Goal: Transaction & Acquisition: Purchase product/service

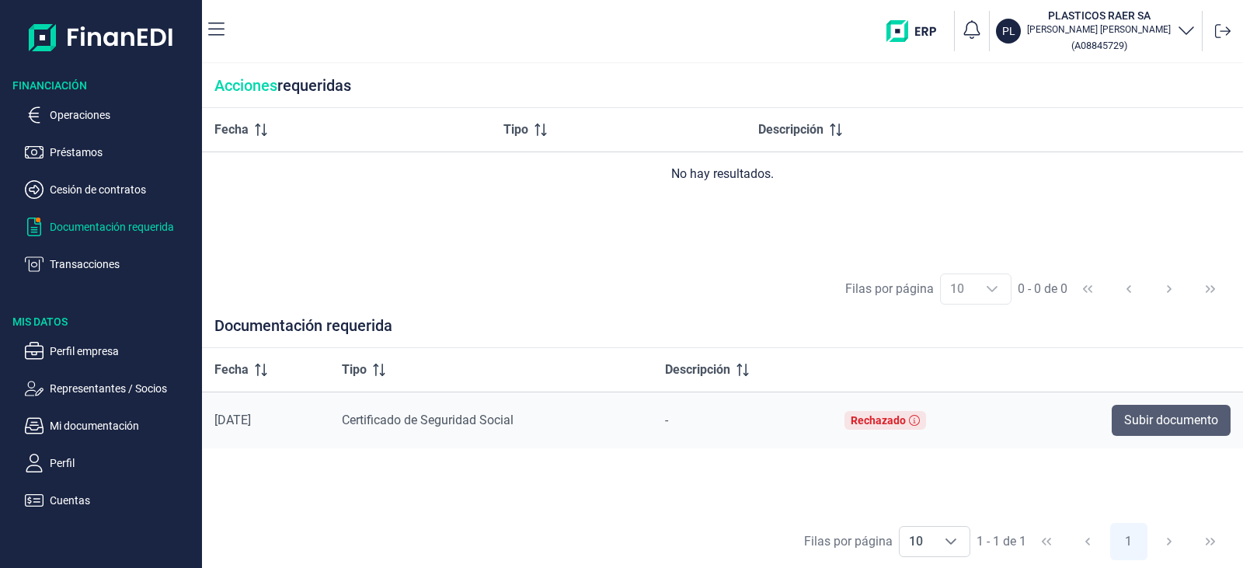
click at [1178, 424] on span "Subir documento" at bounding box center [1171, 420] width 94 height 19
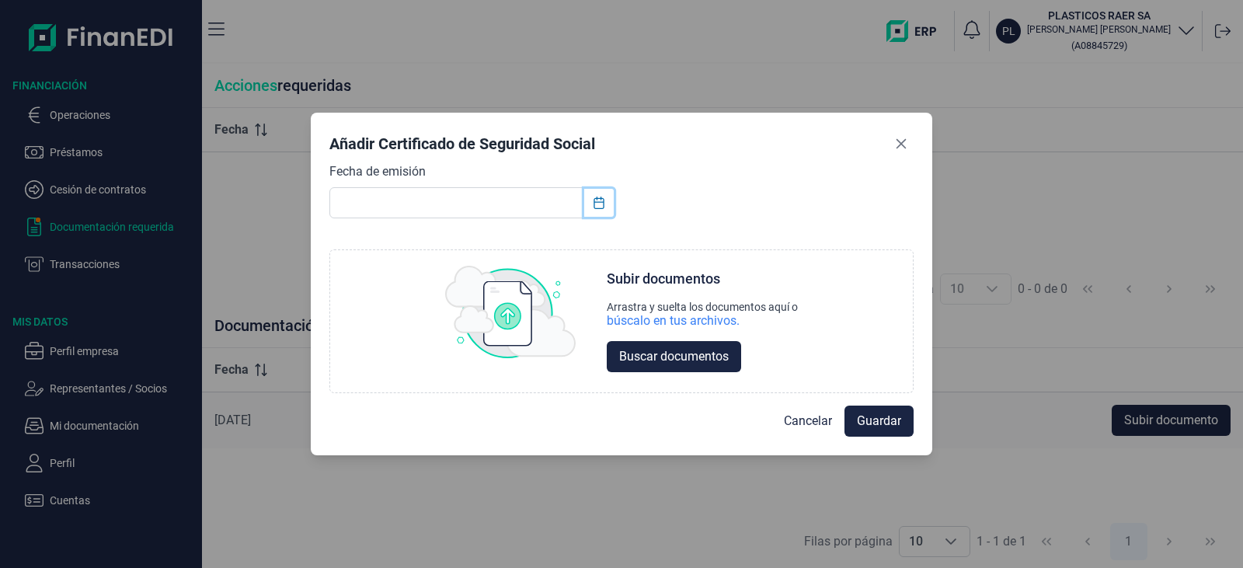
click at [602, 210] on button "Choose Date" at bounding box center [599, 203] width 30 height 28
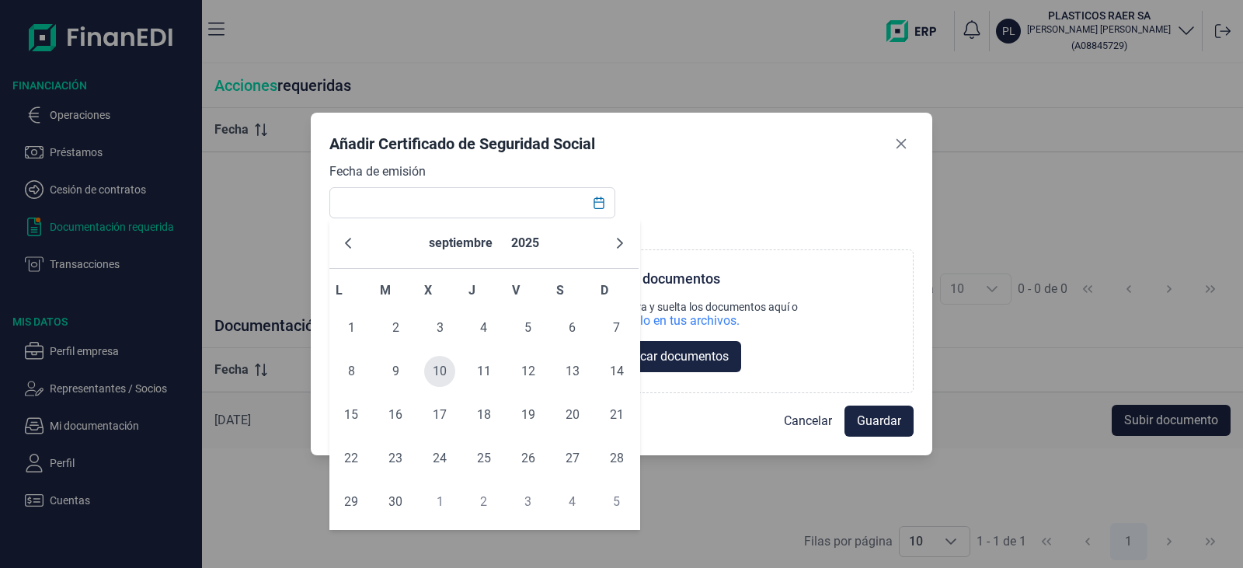
click at [446, 367] on span "10" at bounding box center [439, 371] width 31 height 31
type input "[DATE]"
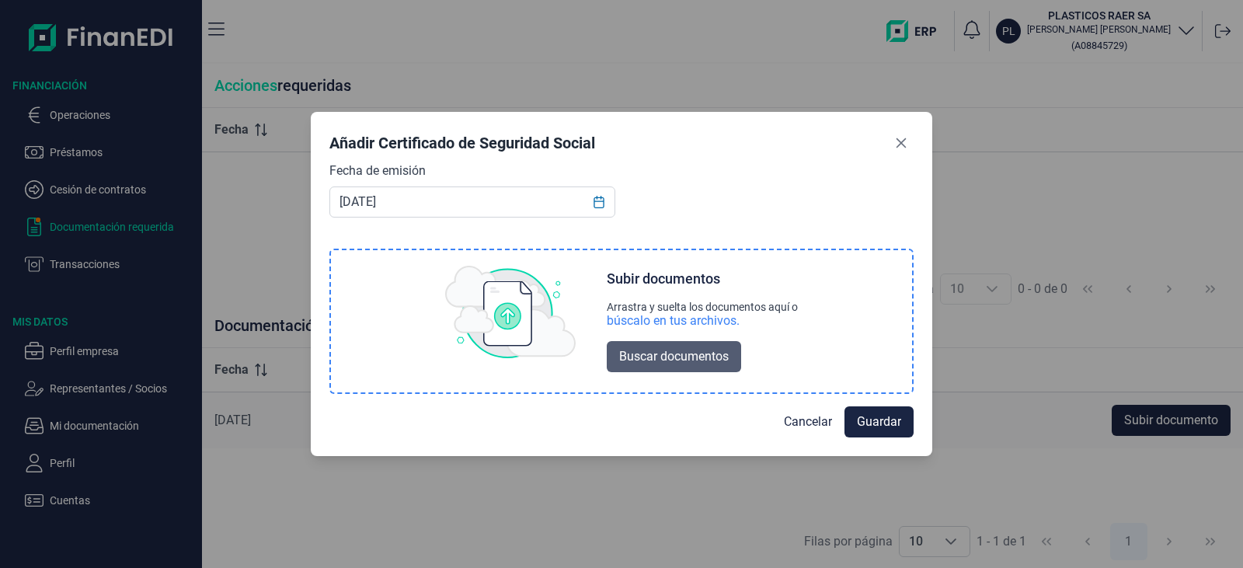
click at [691, 366] on span "Buscar documentos" at bounding box center [674, 356] width 110 height 19
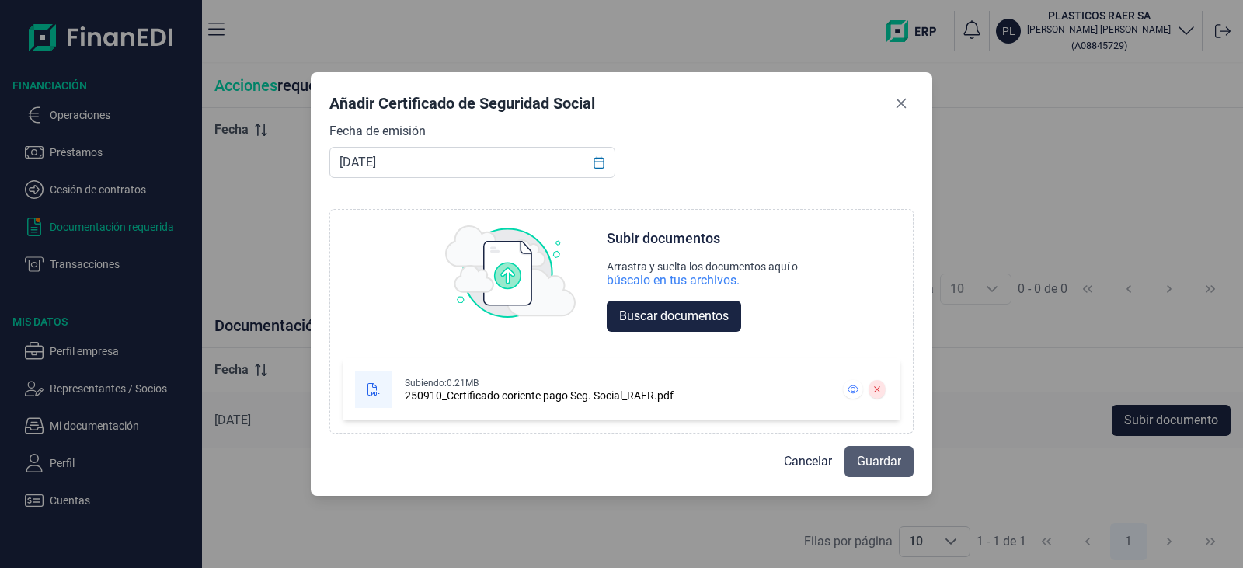
click at [886, 469] on span "Guardar" at bounding box center [879, 461] width 44 height 19
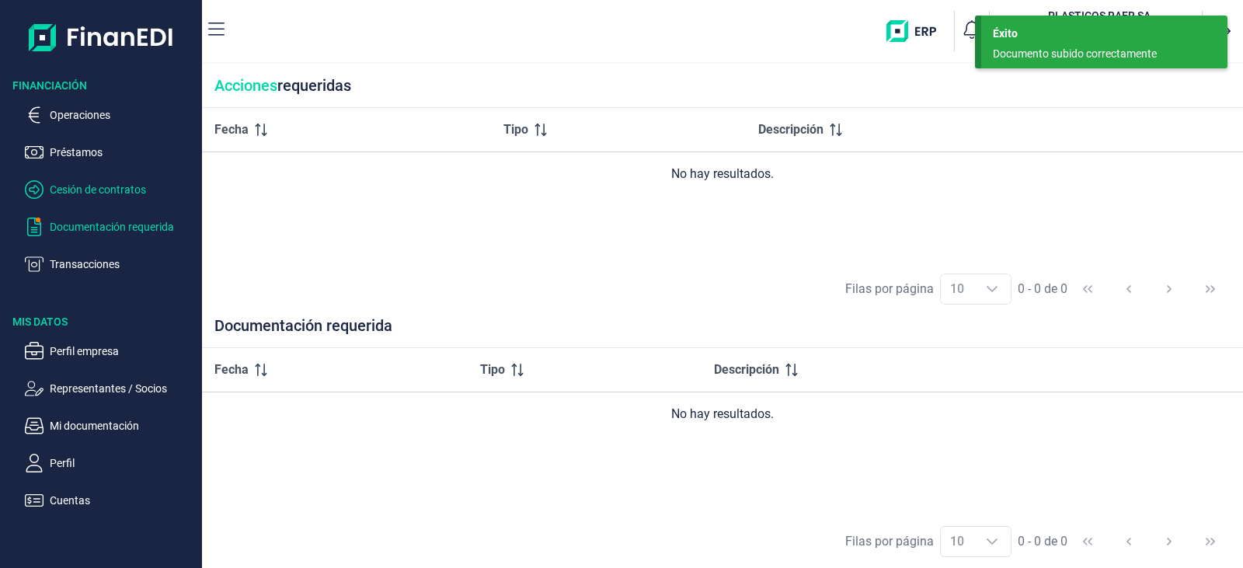
click at [82, 186] on p "Cesión de contratos" at bounding box center [123, 189] width 146 height 19
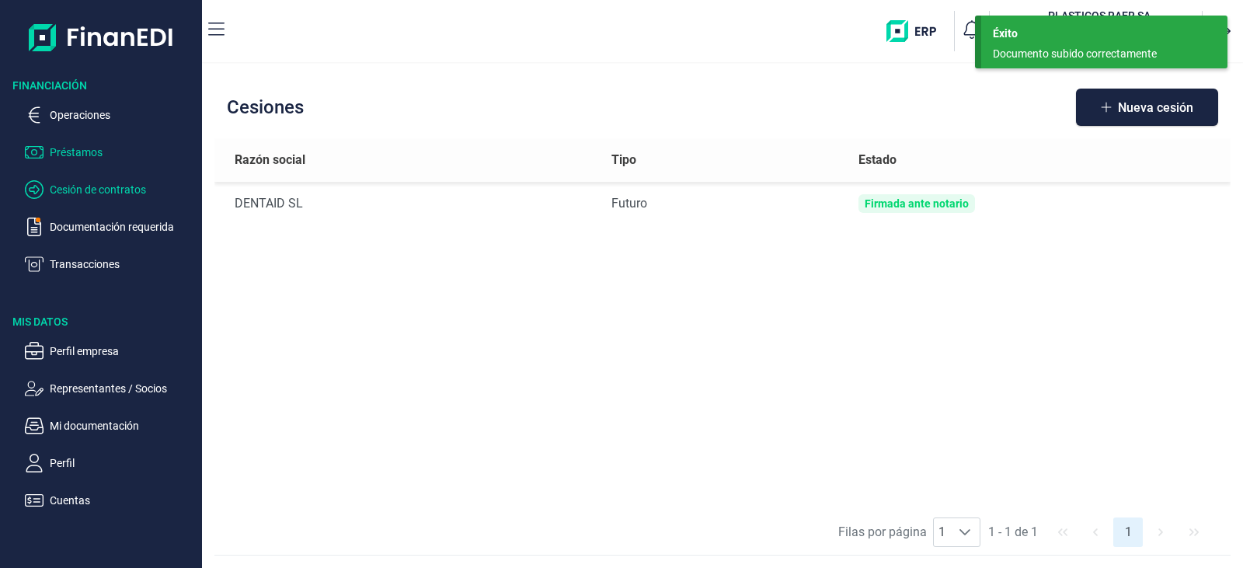
click at [76, 150] on p "Préstamos" at bounding box center [123, 152] width 146 height 19
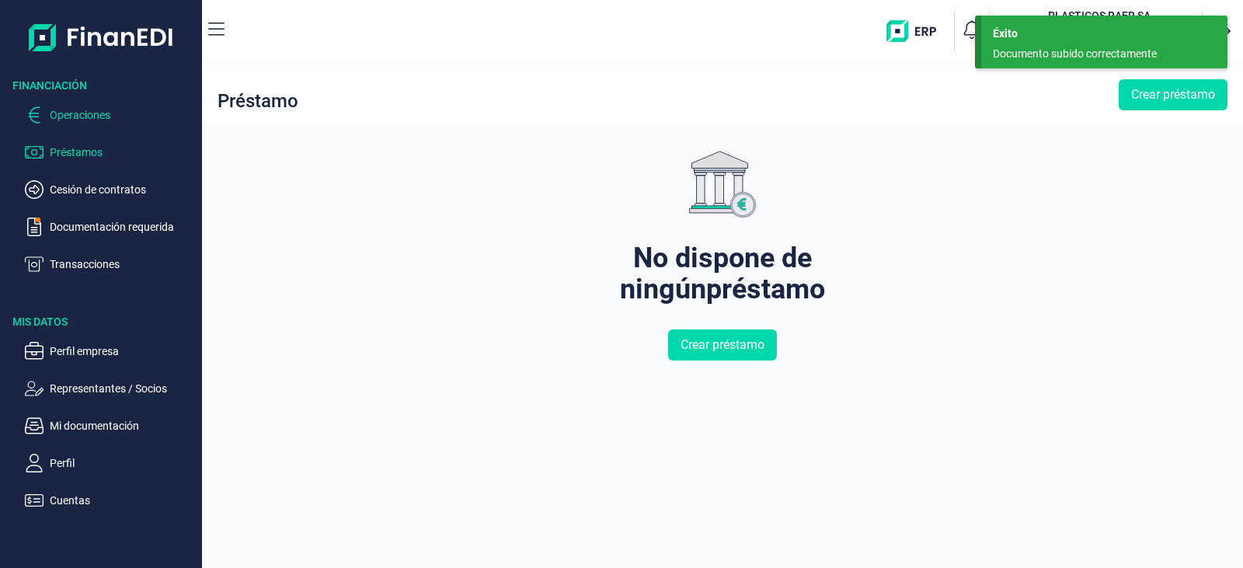
click at [79, 106] on p "Operaciones" at bounding box center [123, 115] width 146 height 19
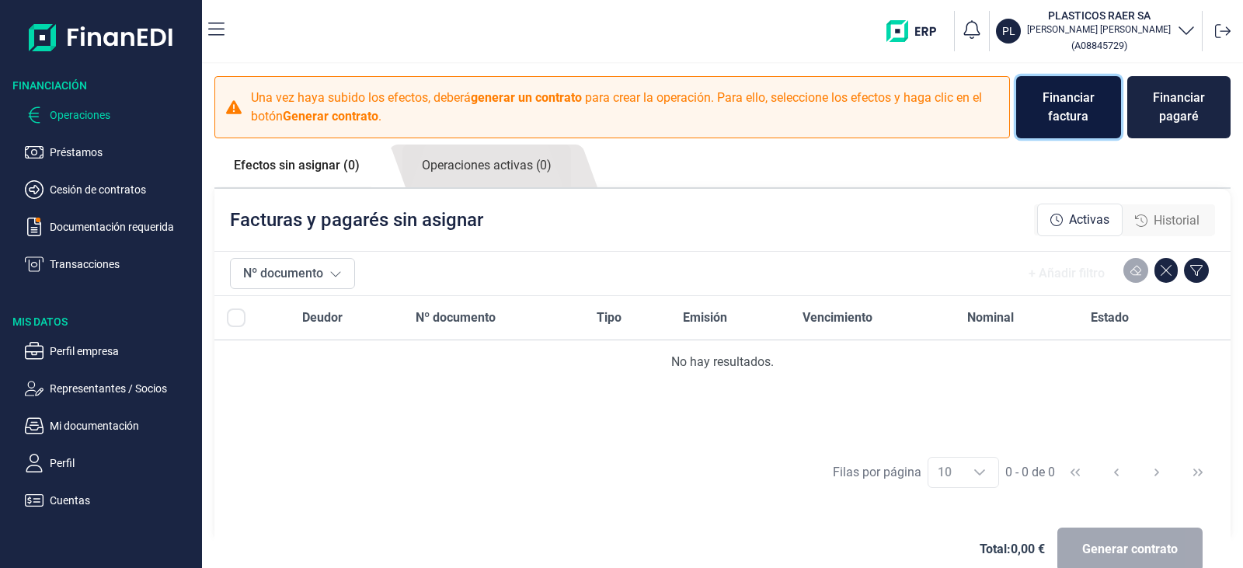
click at [1066, 127] on button "Financiar factura" at bounding box center [1068, 107] width 104 height 62
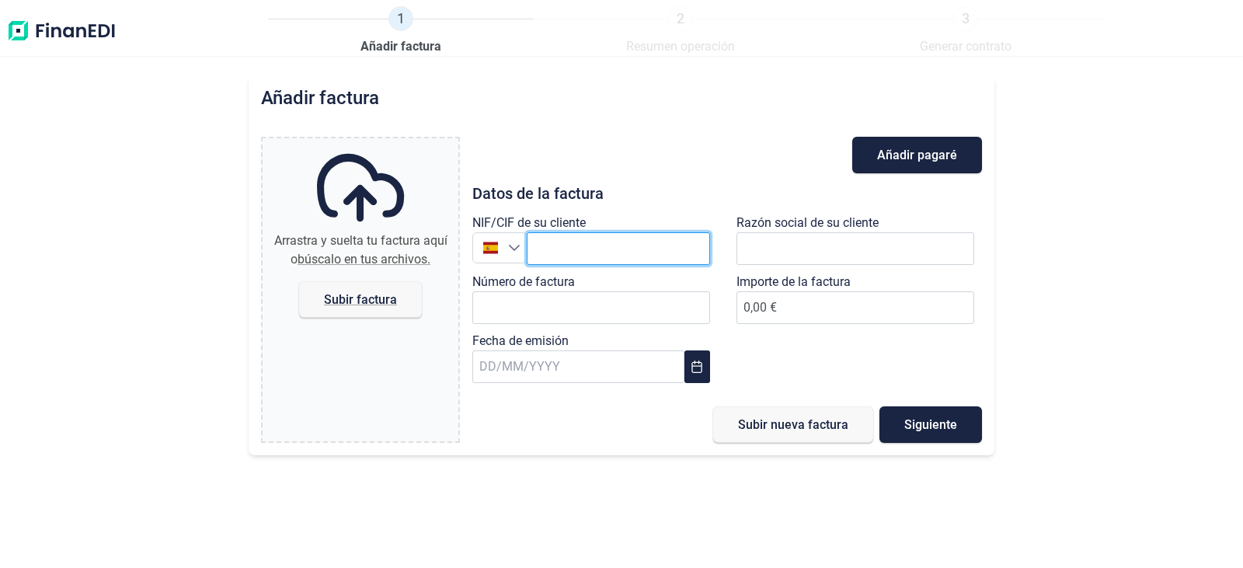
click at [613, 248] on input "text" at bounding box center [618, 248] width 183 height 33
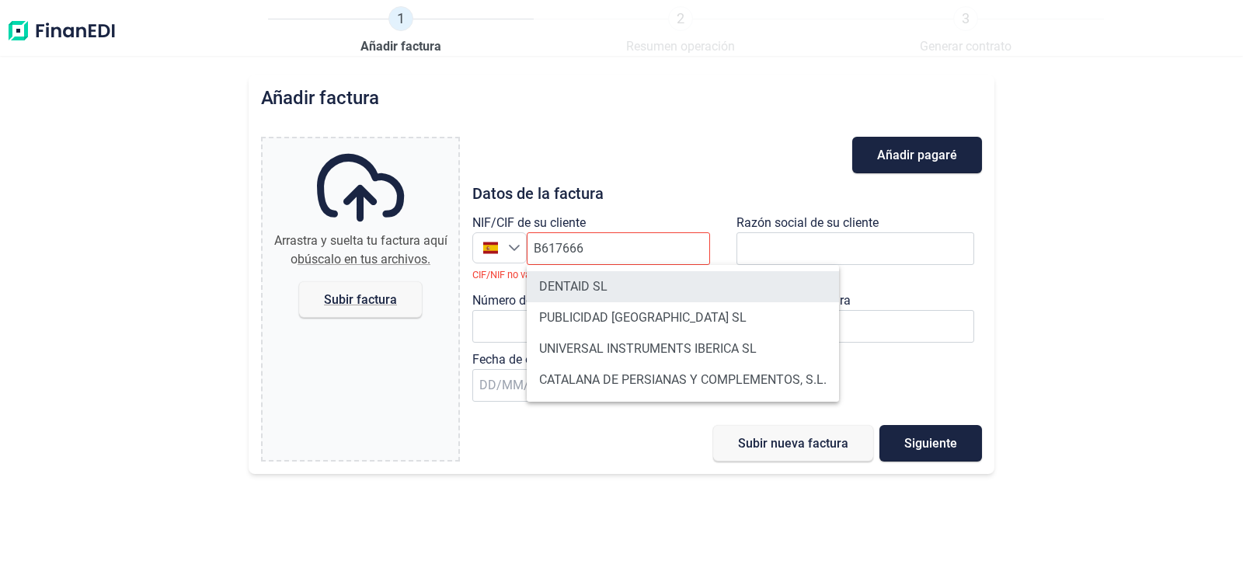
click at [559, 279] on li "DENTAID SL" at bounding box center [683, 286] width 312 height 31
type input "B61766648"
type input "DENTAID SL"
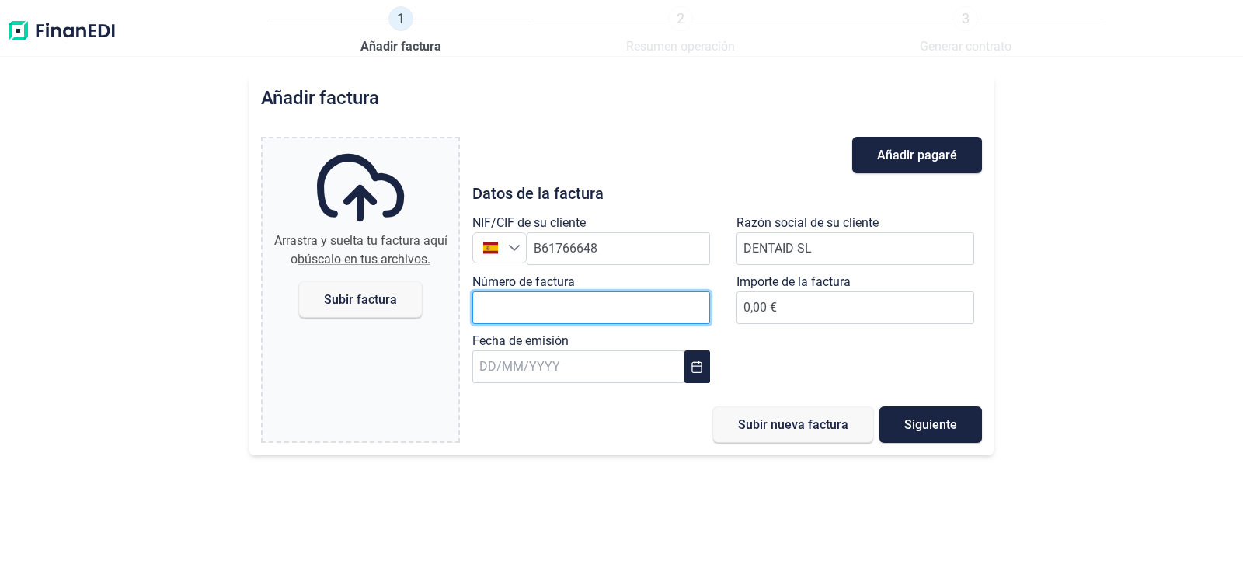
click at [562, 311] on input "Número de factura" at bounding box center [591, 307] width 238 height 33
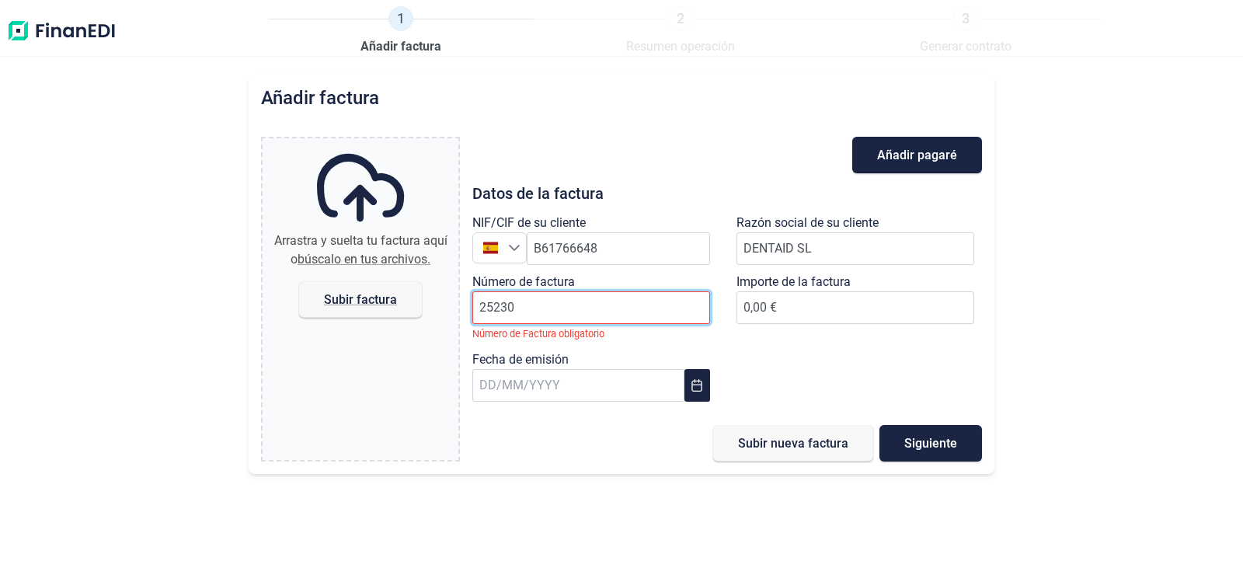
type input "25230"
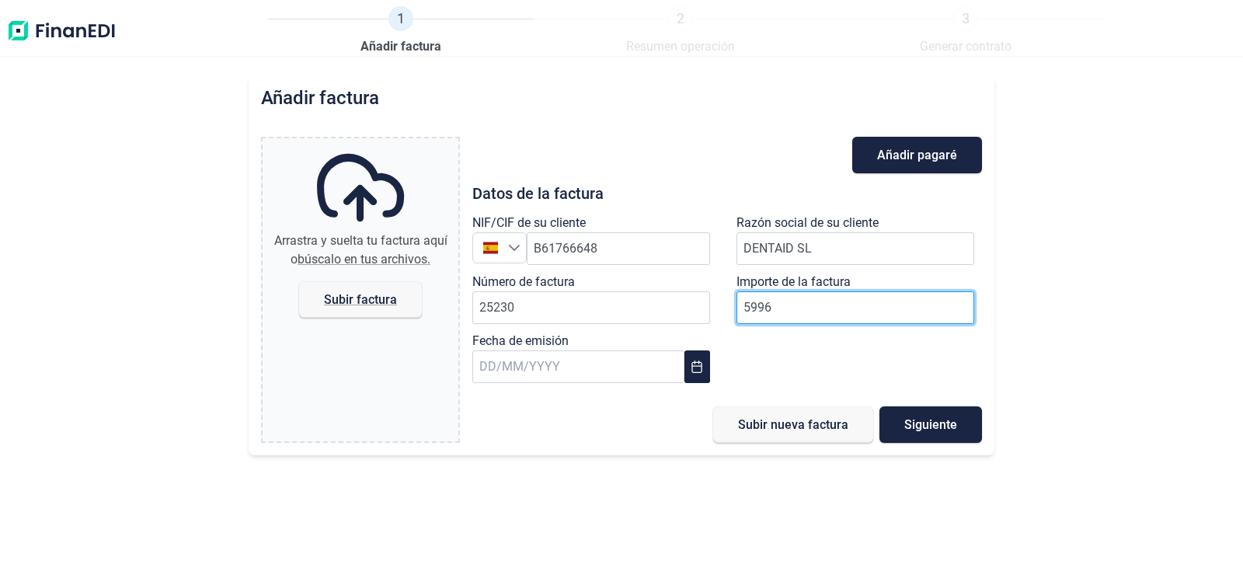
type input "59966"
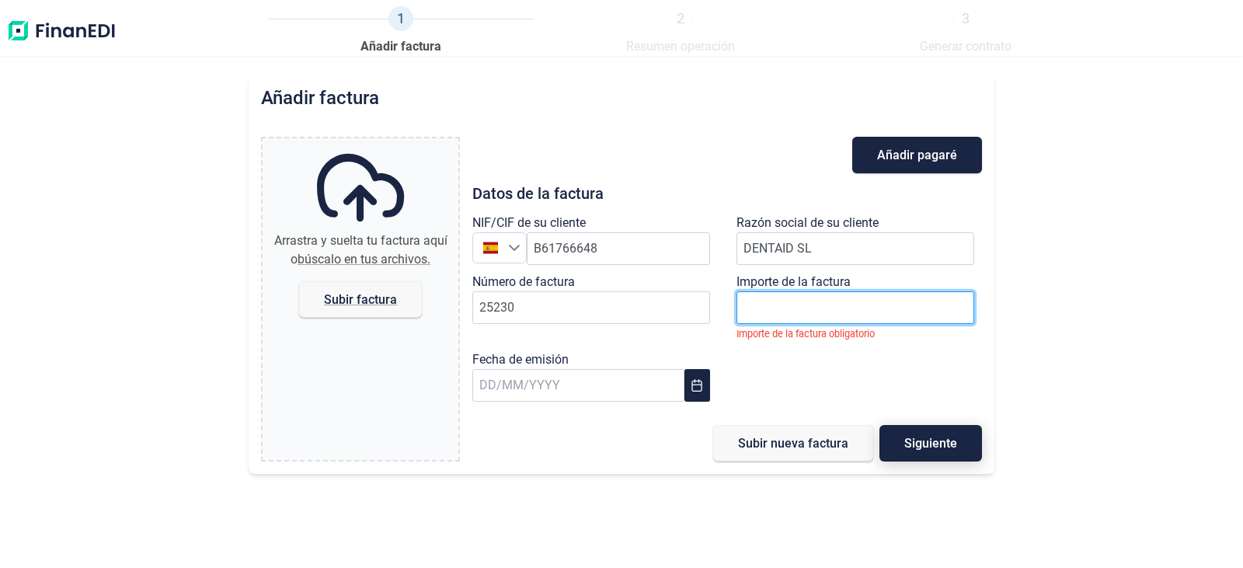
paste input "number"
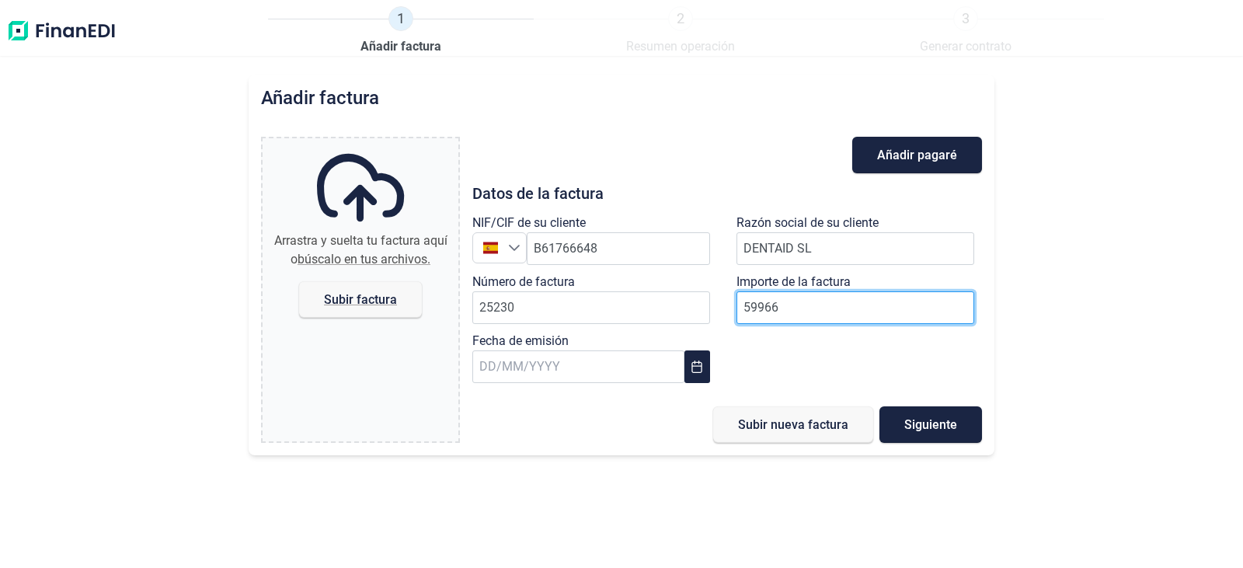
click at [816, 301] on input "59966" at bounding box center [855, 307] width 238 height 33
click at [811, 302] on input "59966" at bounding box center [855, 307] width 238 height 33
type input "59.966,55 €"
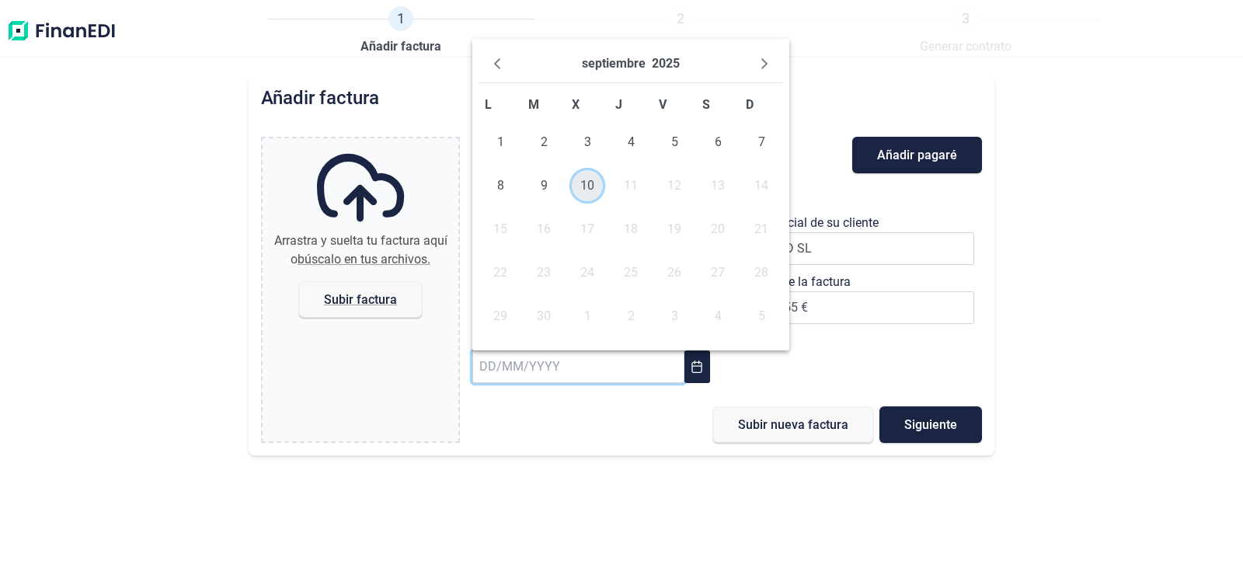
click at [584, 177] on span "10" at bounding box center [587, 185] width 31 height 31
type input "[DATE]"
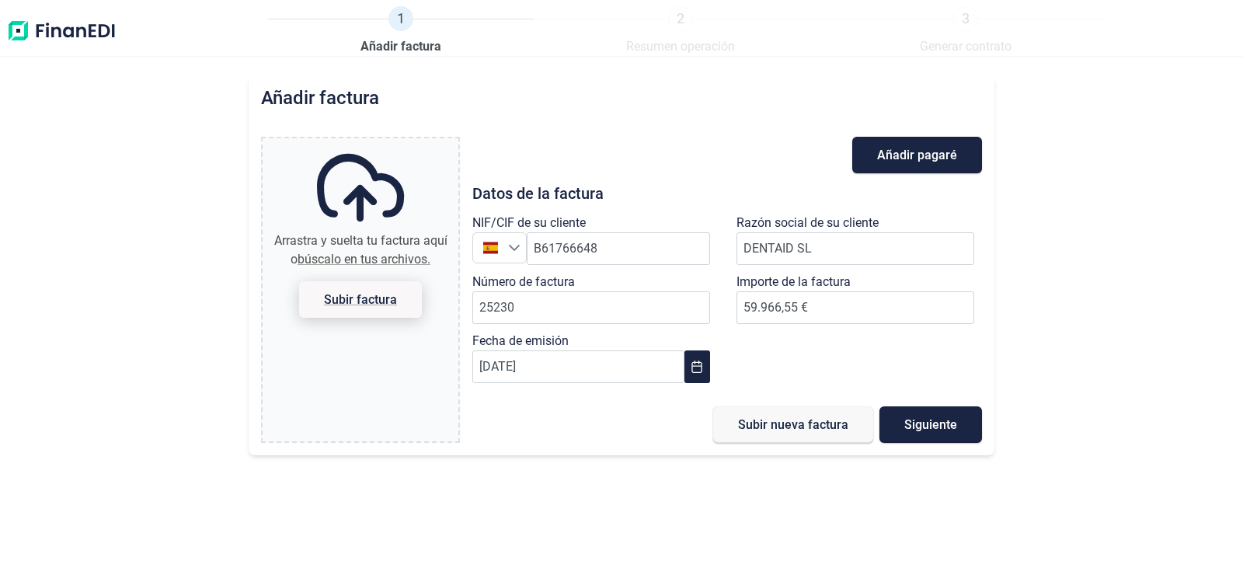
click at [402, 314] on span "Subir factura" at bounding box center [360, 299] width 123 height 37
click at [402, 143] on input "Arrastra y suelta tu factura aquí o búscalo en tus archivos. Subir factura" at bounding box center [361, 140] width 196 height 5
type input "C:\fakepath\25230 DENTAID.pdf"
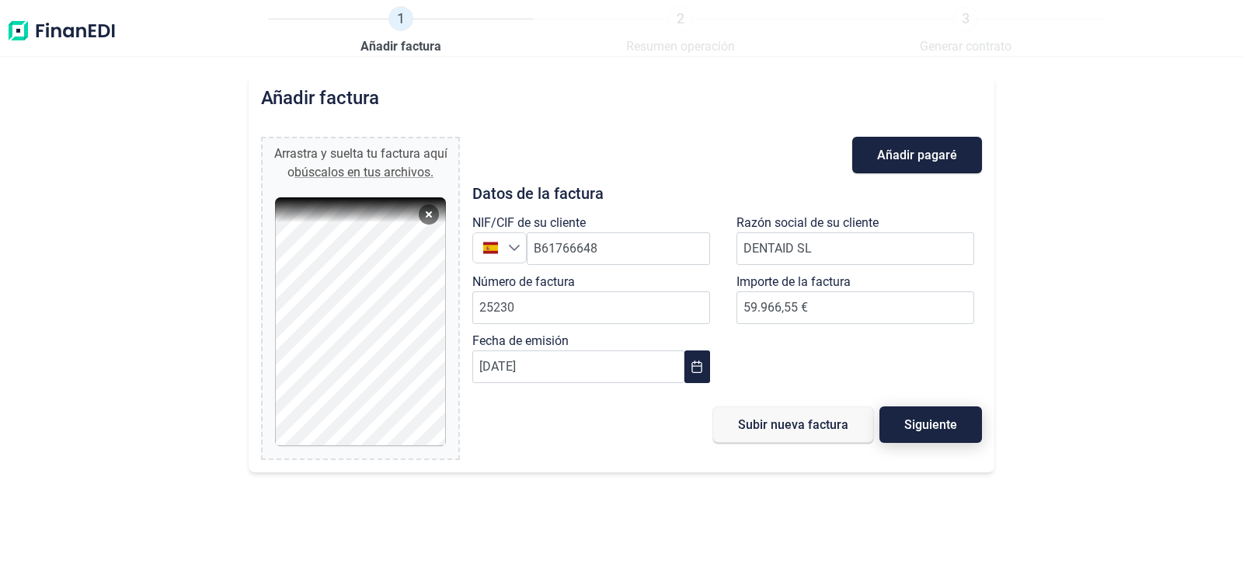
click at [945, 434] on button "Siguiente" at bounding box center [930, 424] width 103 height 37
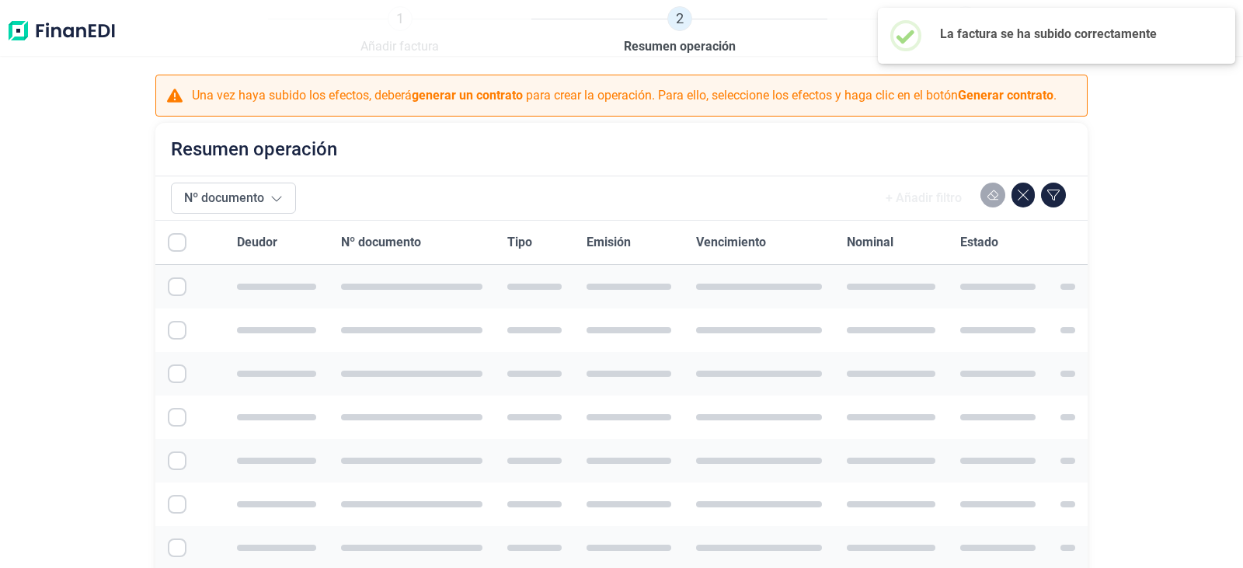
checkbox input "true"
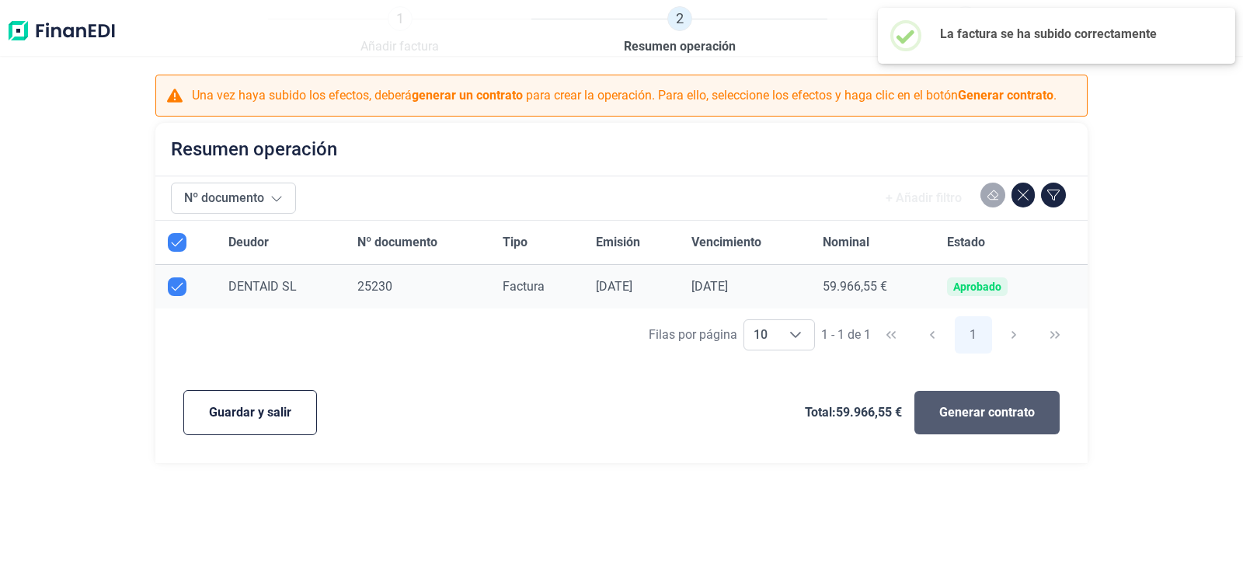
click at [1026, 397] on button "Generar contrato" at bounding box center [986, 413] width 145 height 44
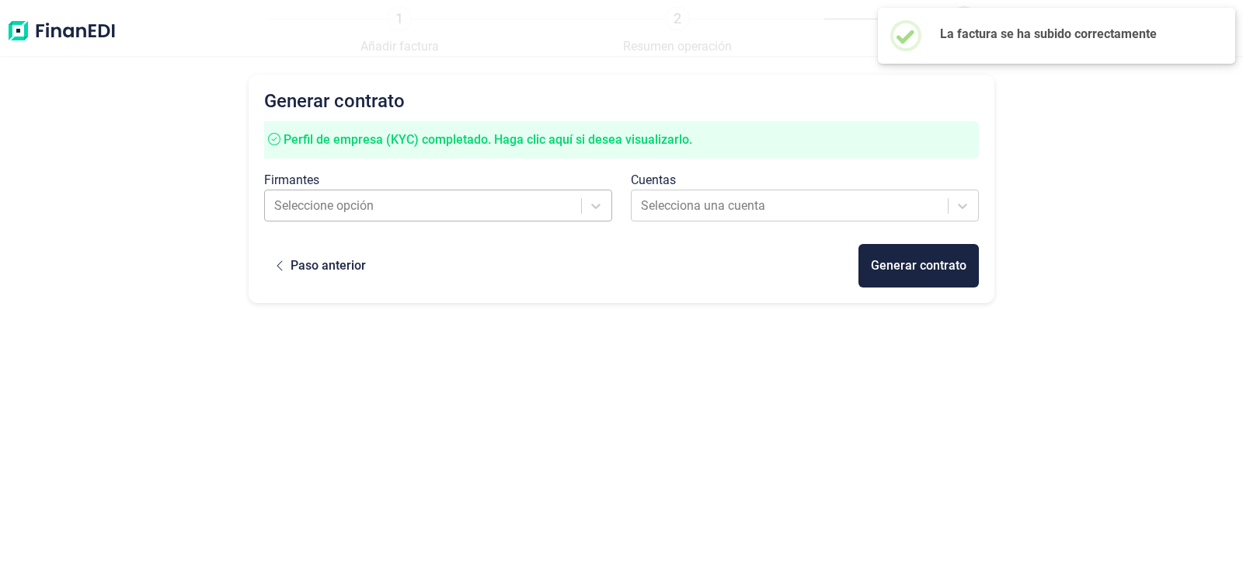
click at [538, 204] on div at bounding box center [424, 206] width 300 height 22
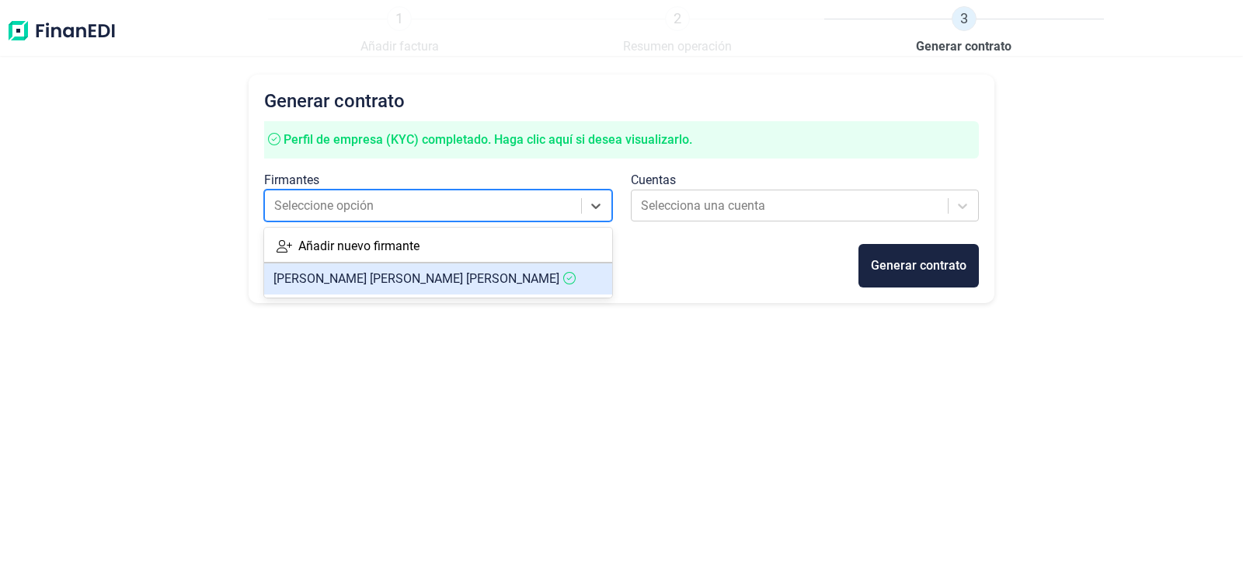
click at [541, 278] on article "SERGIO ENRIQUE GIMENO GARCIA" at bounding box center [438, 278] width 348 height 31
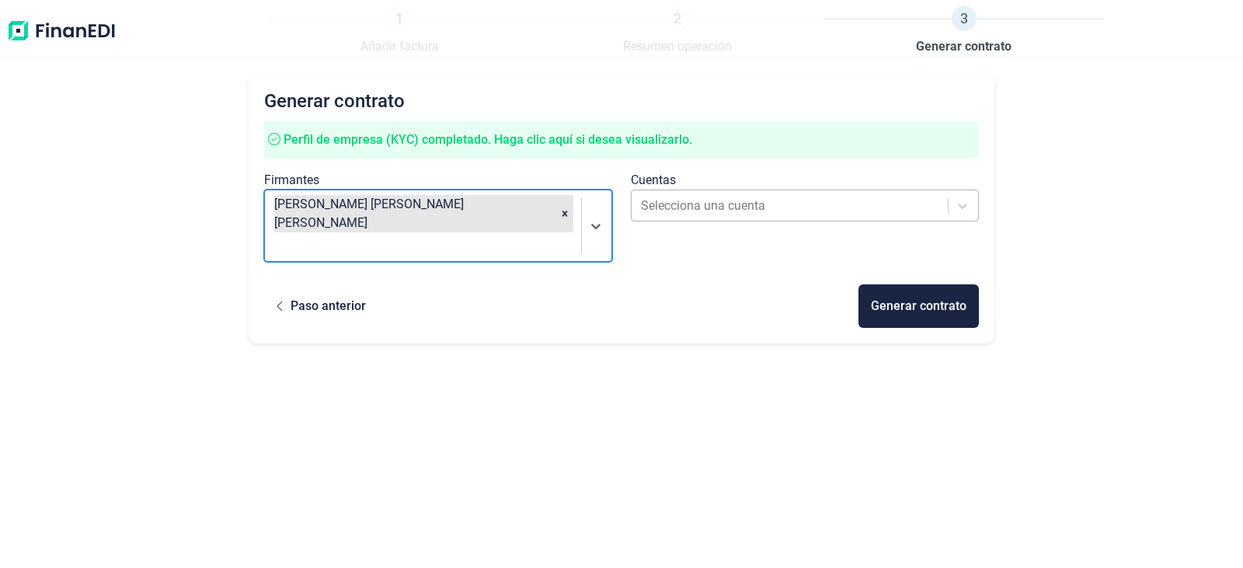
click at [723, 210] on div at bounding box center [791, 206] width 300 height 22
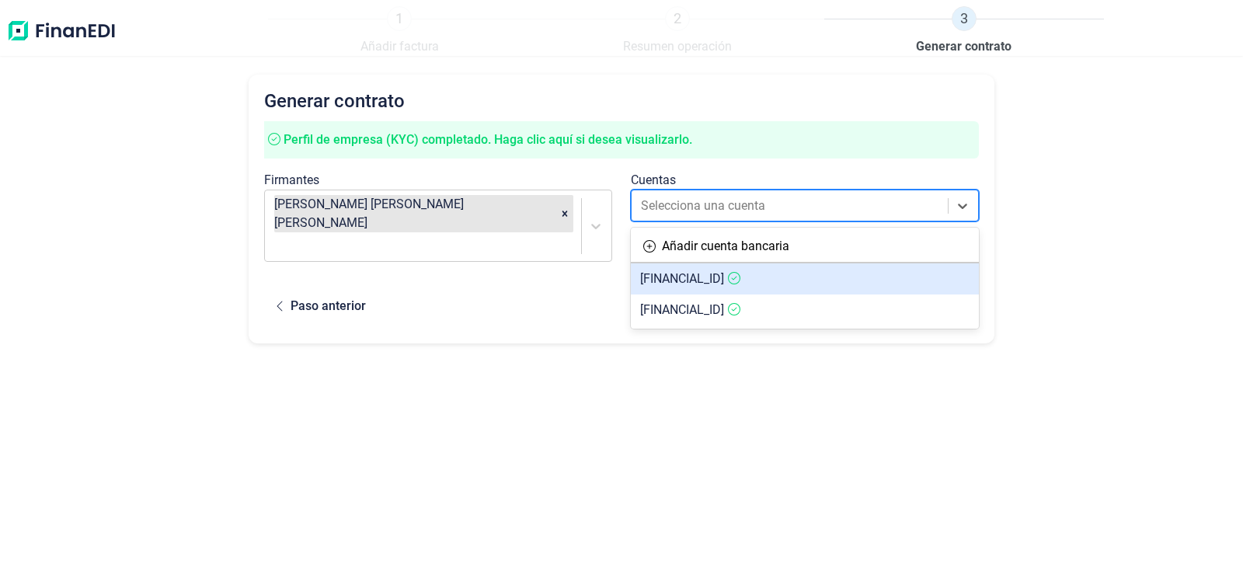
click at [724, 284] on span "ES9201280504850100054297" at bounding box center [682, 278] width 84 height 15
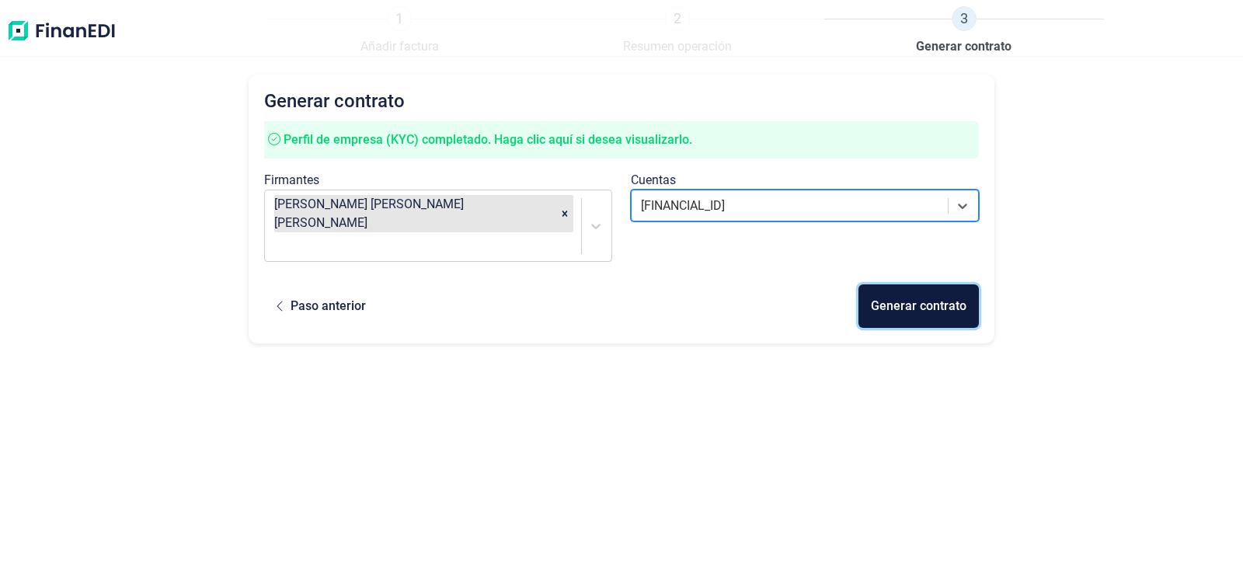
click at [902, 284] on button "Generar contrato" at bounding box center [918, 306] width 120 height 44
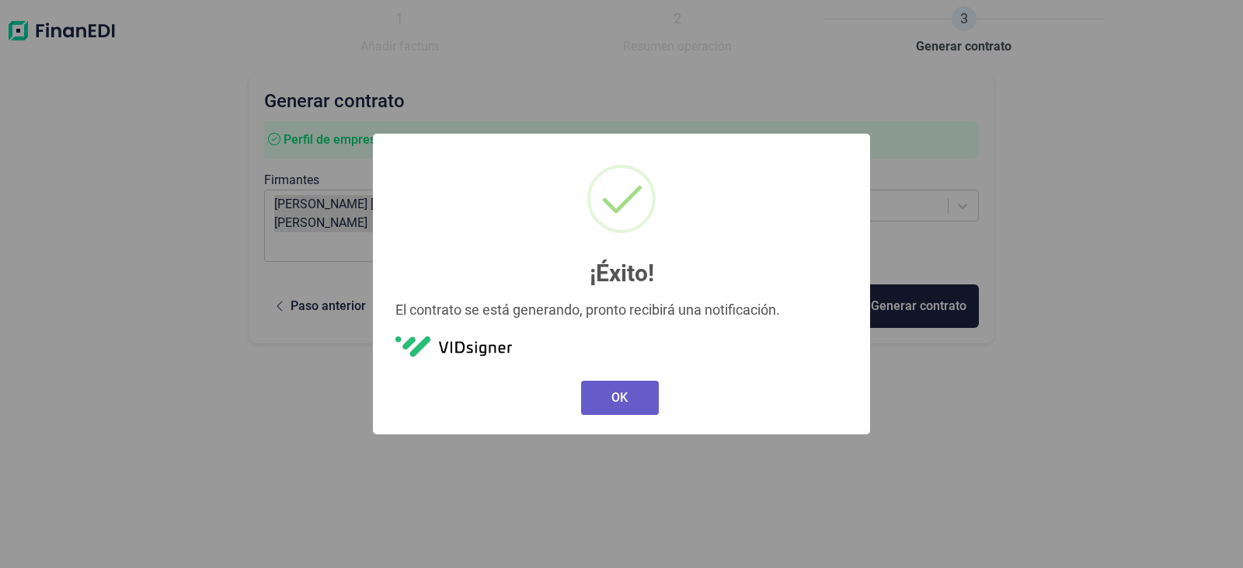
click at [611, 405] on button "OK" at bounding box center [620, 398] width 78 height 34
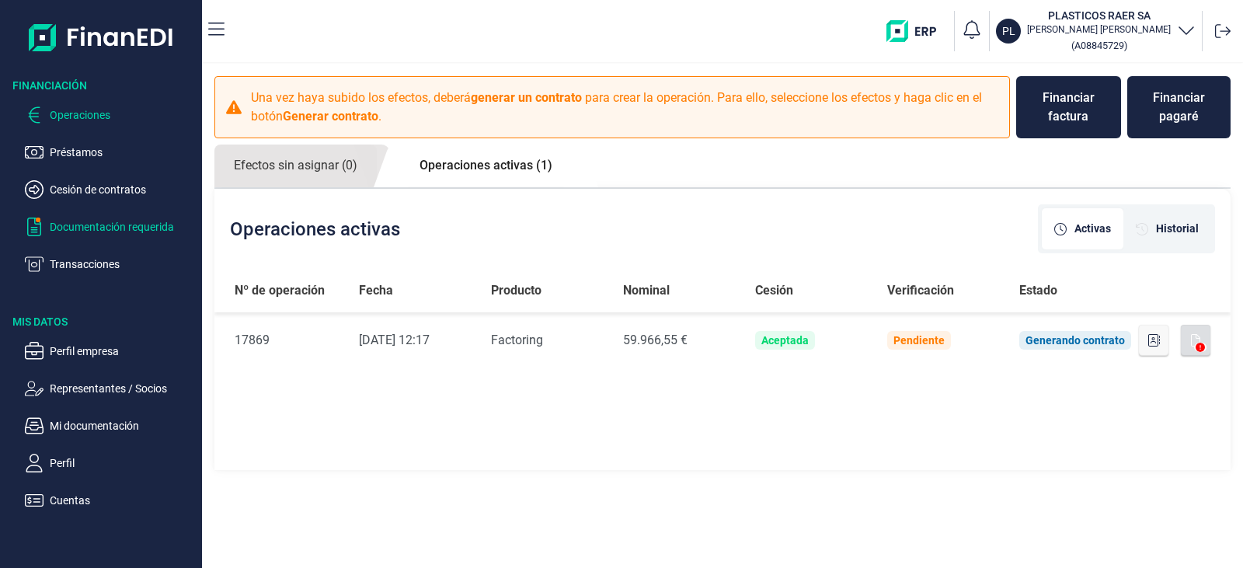
click at [136, 235] on p "Documentación requerida" at bounding box center [123, 227] width 146 height 19
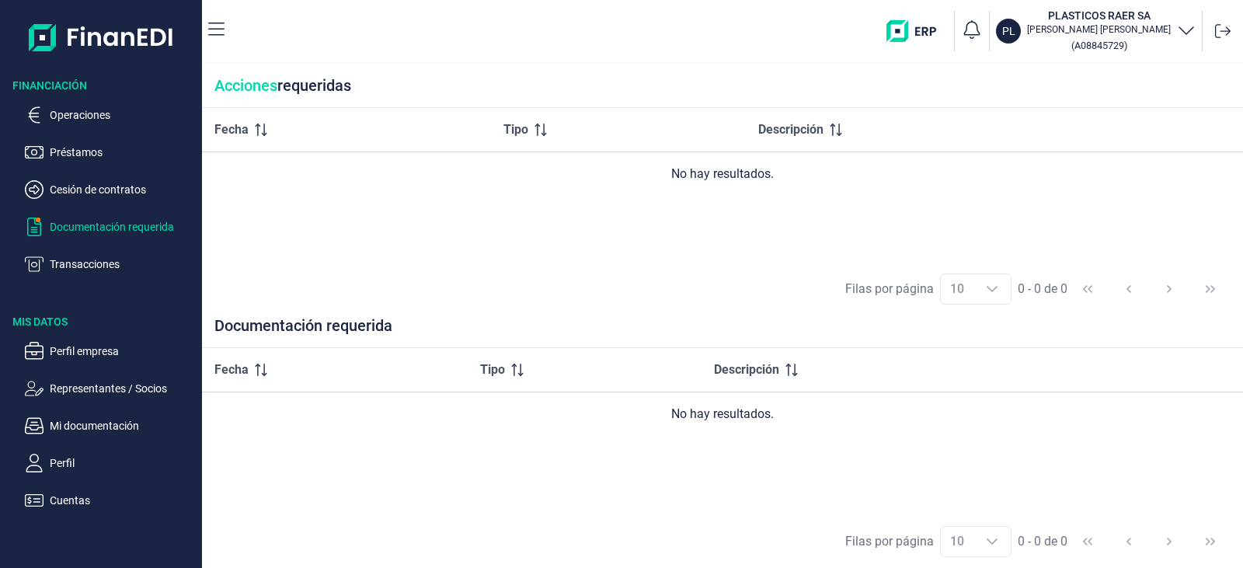
click at [917, 382] on th "Descripción" at bounding box center [887, 370] width 372 height 44
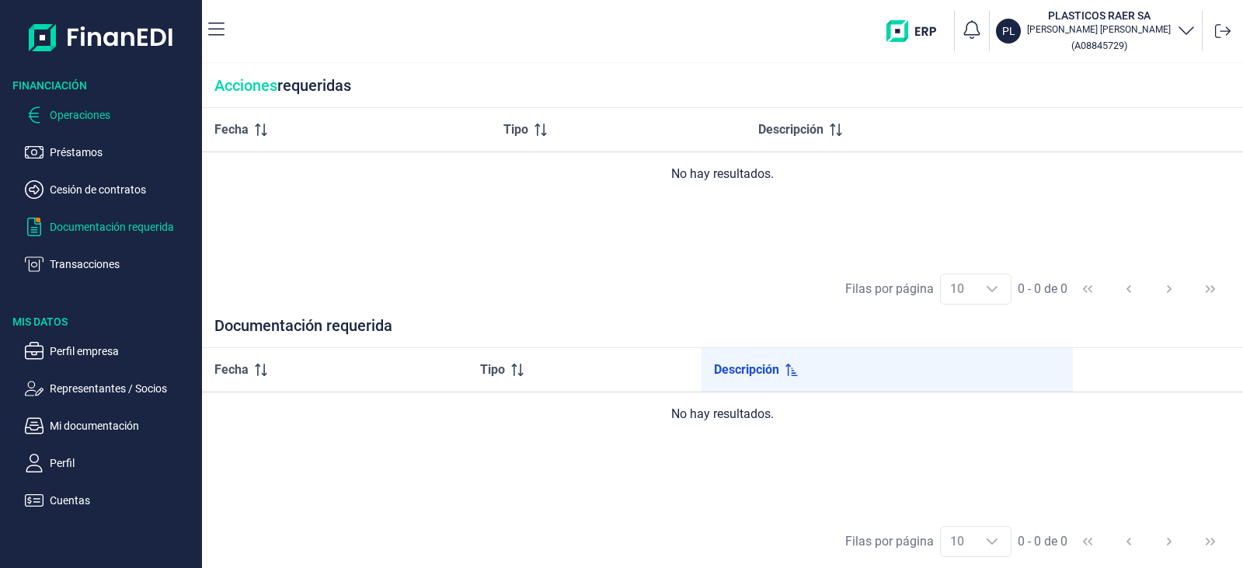
click at [99, 118] on p "Operaciones" at bounding box center [123, 115] width 146 height 19
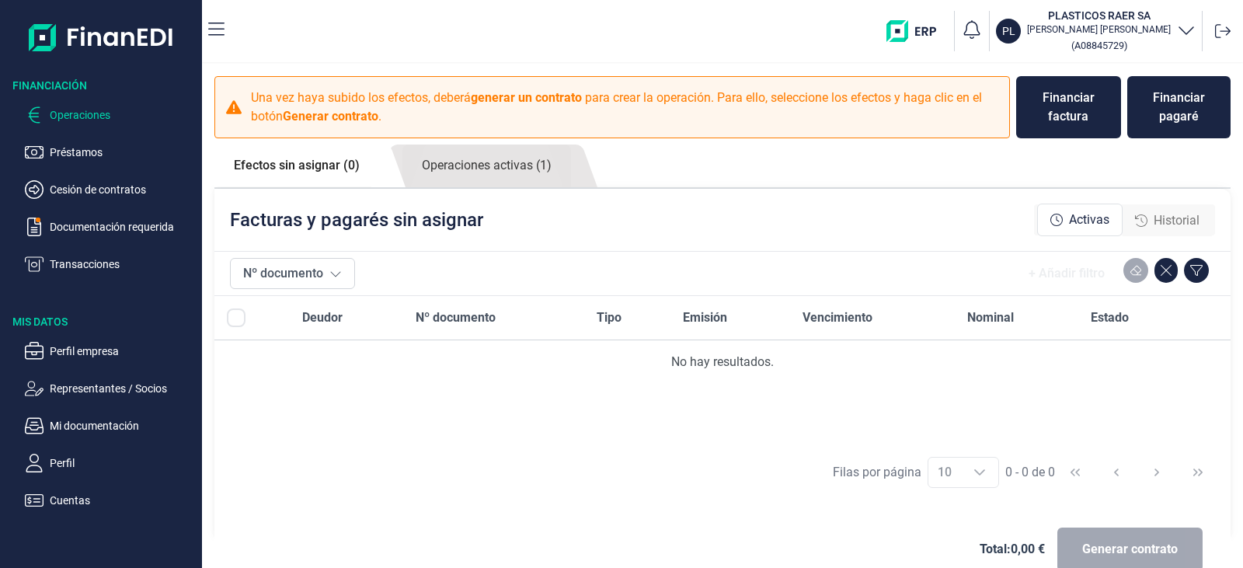
drag, startPoint x: 527, startPoint y: 128, endPoint x: 520, endPoint y: 151, distance: 23.6
click at [527, 133] on div "Una vez haya subido los efectos, deberá generar un contrato para crear la opera…" at bounding box center [611, 107] width 795 height 62
click at [520, 151] on link "Operaciones activas (1)" at bounding box center [486, 165] width 169 height 43
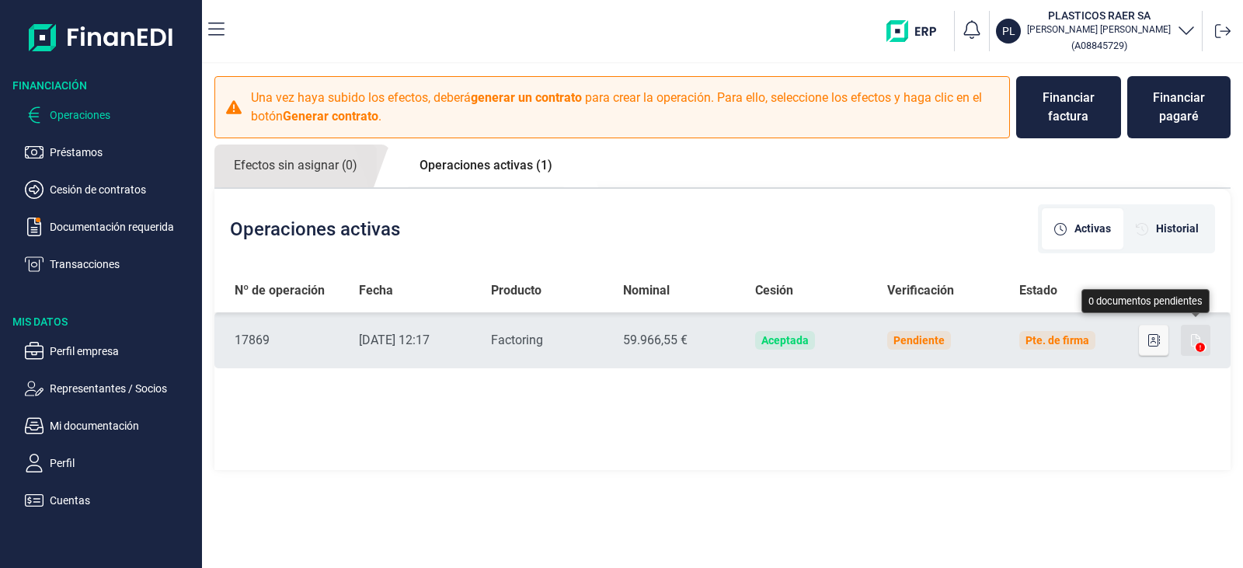
click at [1195, 330] on button "button" at bounding box center [1196, 340] width 30 height 31
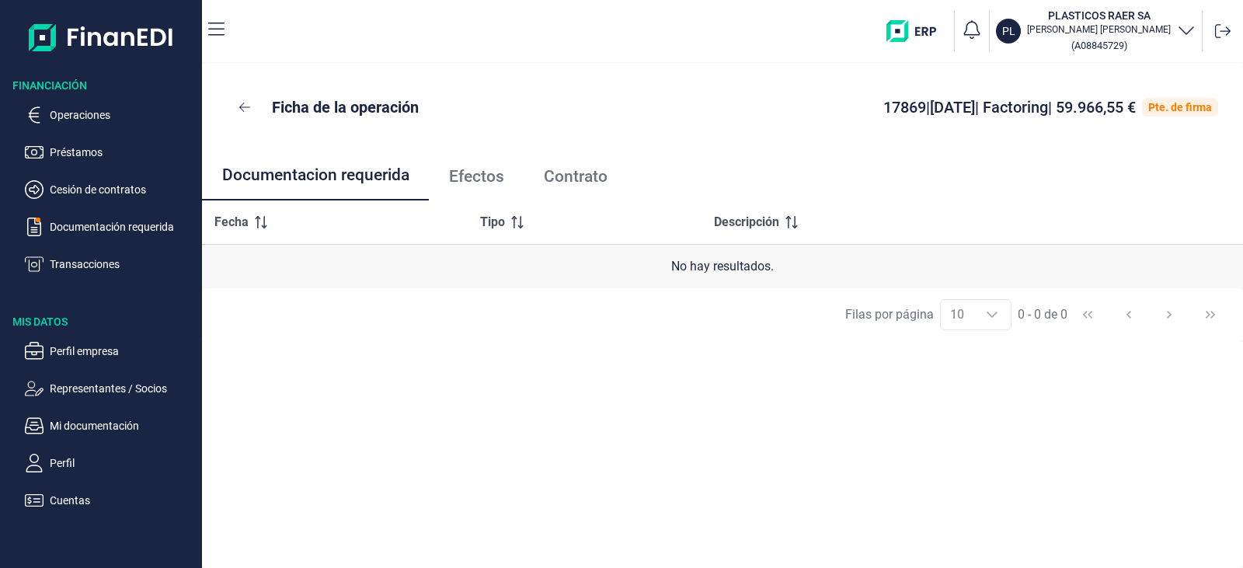
click at [461, 189] on link "Efectos" at bounding box center [476, 176] width 95 height 51
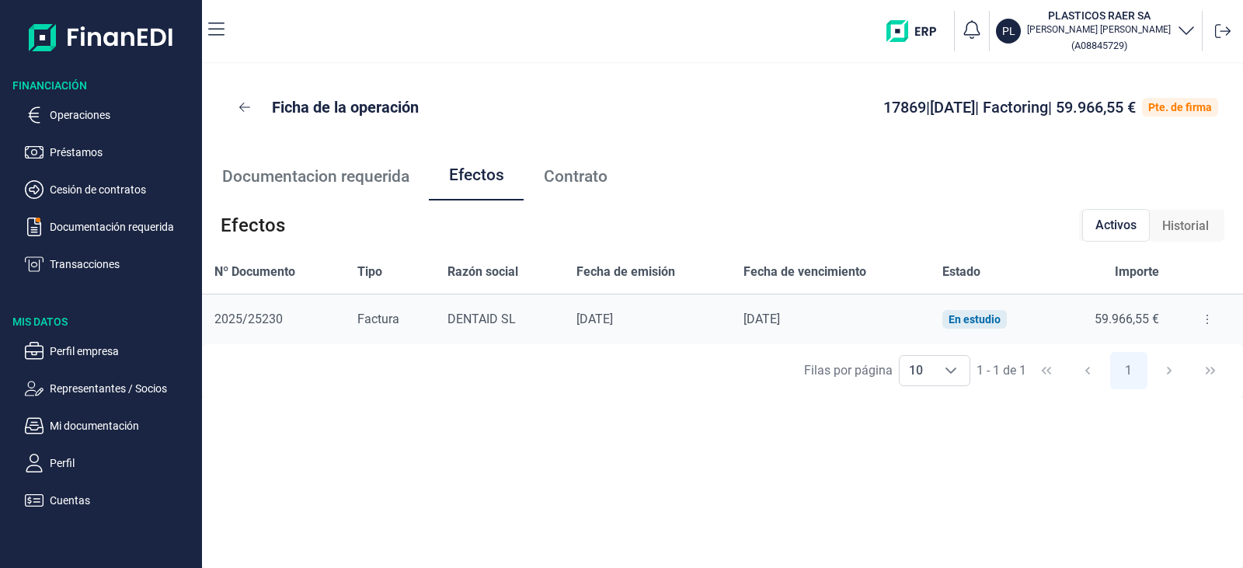
click at [559, 172] on span "Contrato" at bounding box center [576, 177] width 64 height 16
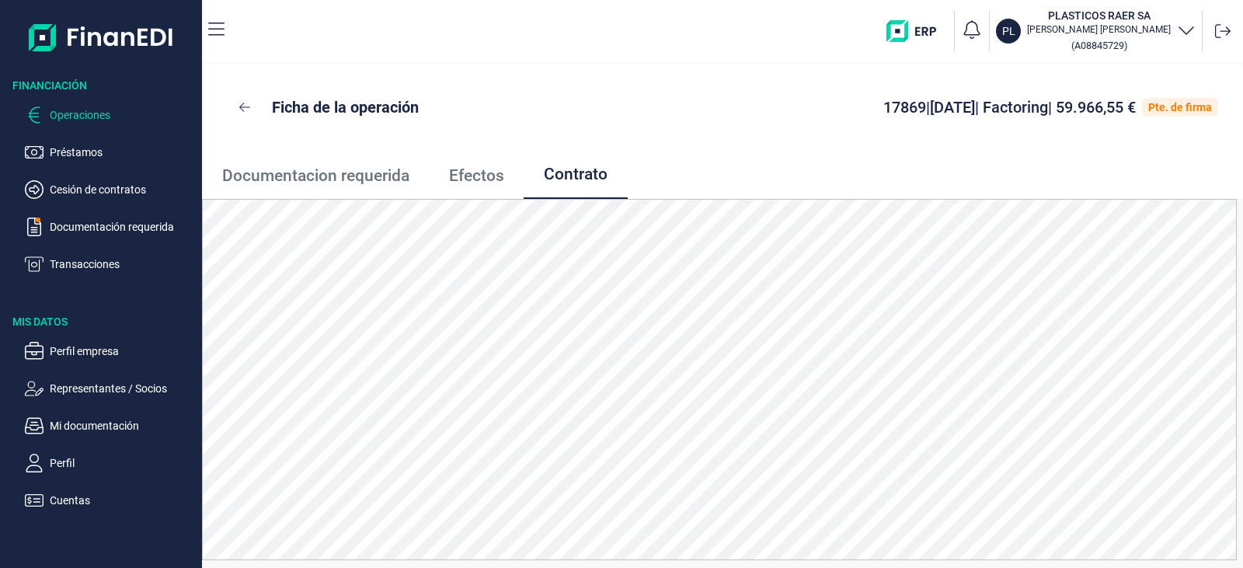
click at [130, 110] on p "Operaciones" at bounding box center [123, 115] width 146 height 19
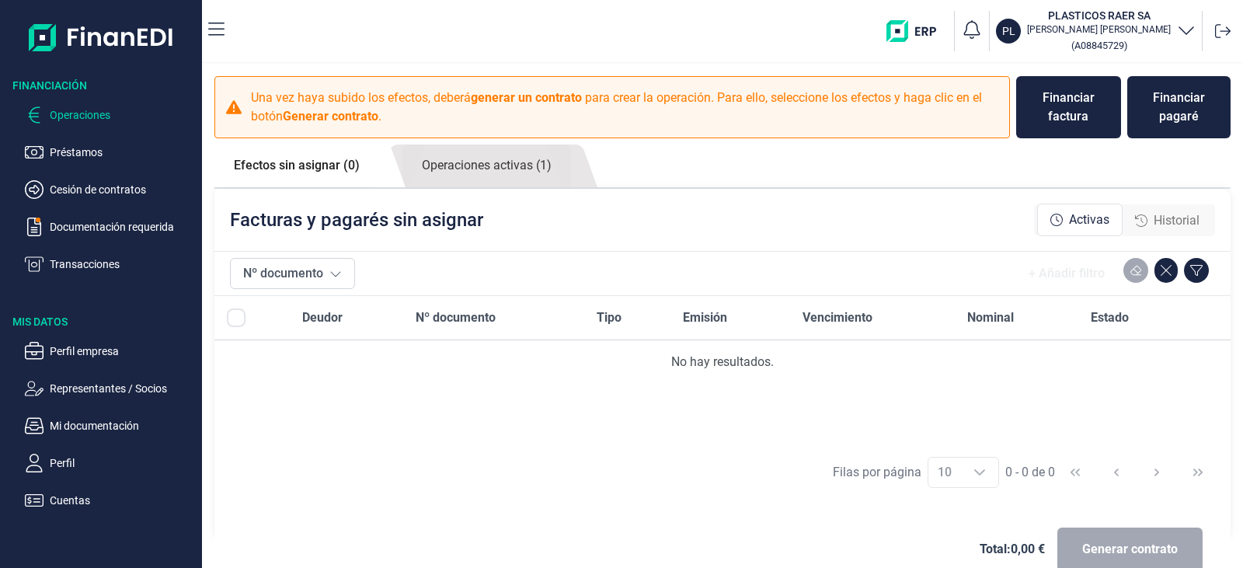
click at [25, 106] on button "Operaciones" at bounding box center [110, 115] width 171 height 19
click at [51, 209] on ul "Operaciones Préstamos Cesión de contratos Documentación requerida Transacciones" at bounding box center [101, 183] width 202 height 180
click at [64, 228] on p "Documentación requerida" at bounding box center [123, 227] width 146 height 19
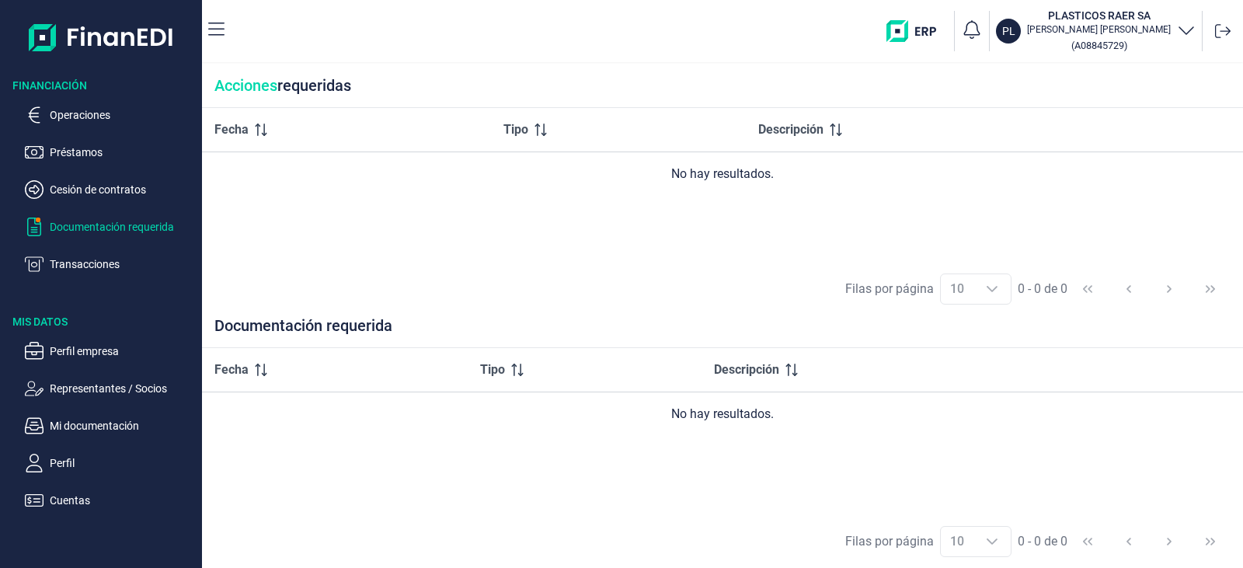
click at [54, 97] on ul "Operaciones Préstamos Cesión de contratos Documentación requerida Transacciones" at bounding box center [101, 183] width 202 height 180
click at [64, 110] on p "Operaciones" at bounding box center [123, 115] width 146 height 19
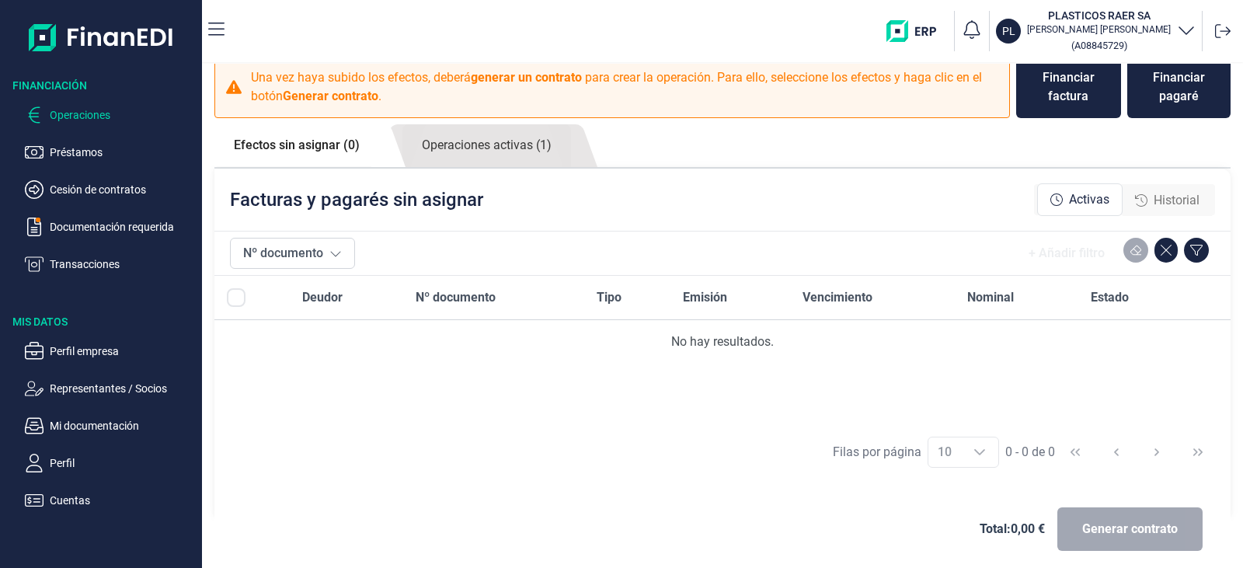
scroll to position [31, 0]
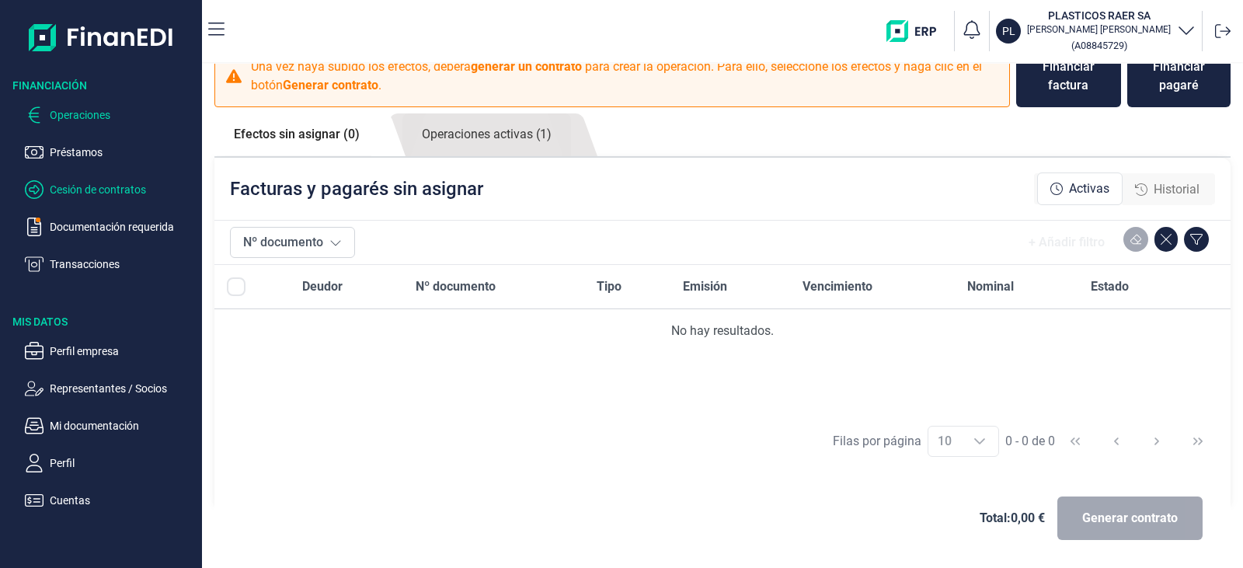
click at [96, 186] on p "Cesión de contratos" at bounding box center [123, 189] width 146 height 19
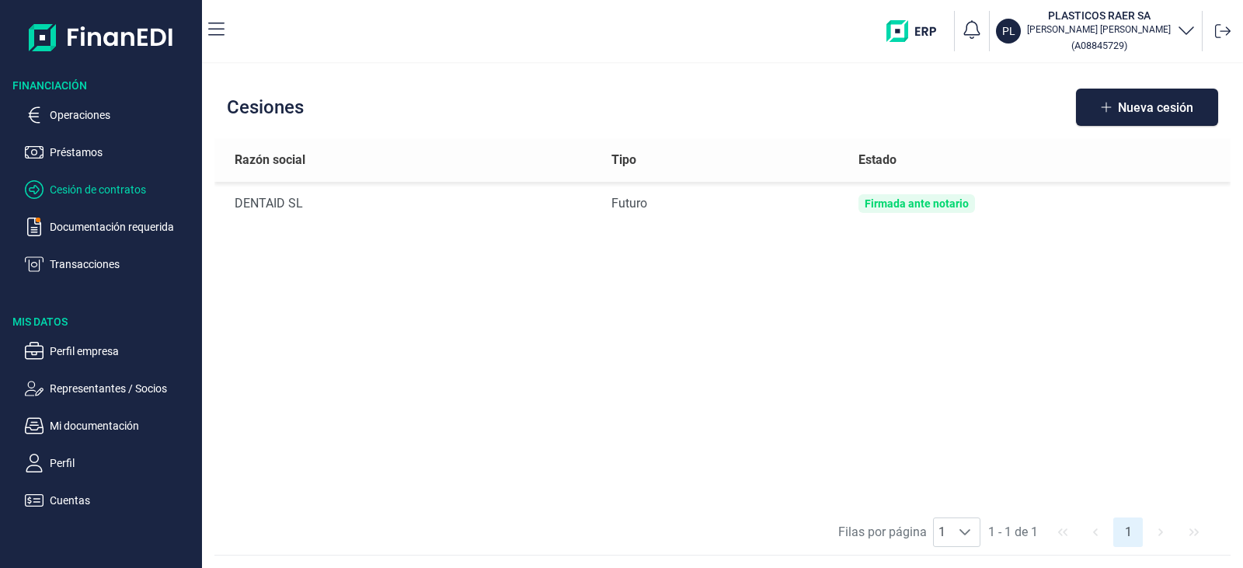
click at [127, 190] on p "Cesión de contratos" at bounding box center [123, 189] width 146 height 19
click at [68, 190] on p "Cesión de contratos" at bounding box center [123, 189] width 146 height 19
click at [97, 108] on p "Operaciones" at bounding box center [123, 115] width 146 height 19
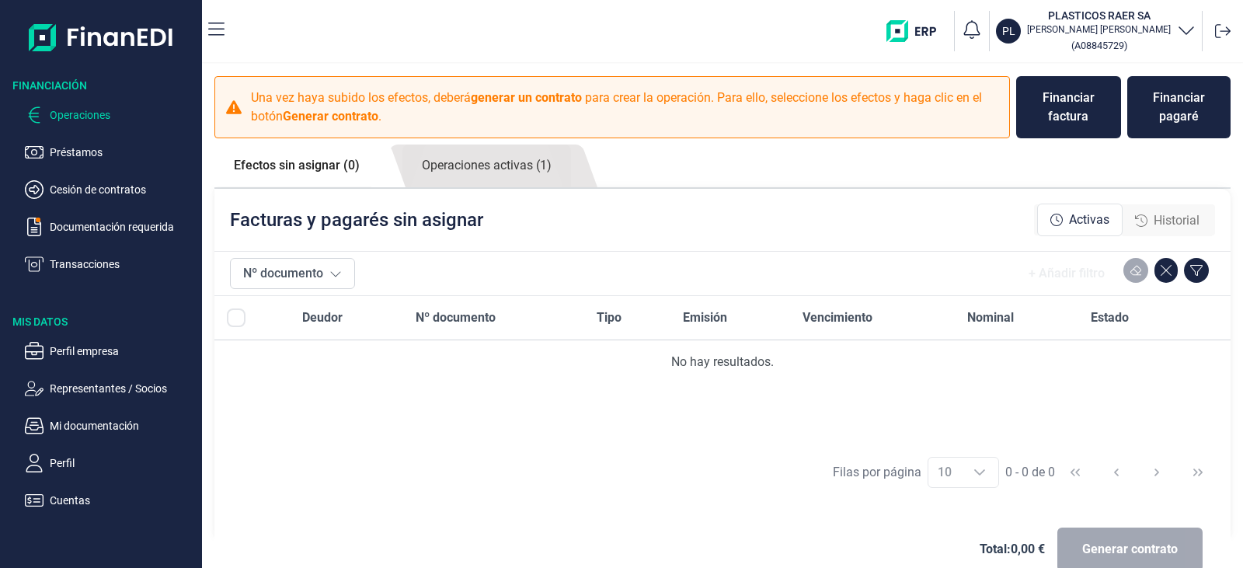
click at [1056, 232] on div "Activas" at bounding box center [1079, 220] width 85 height 33
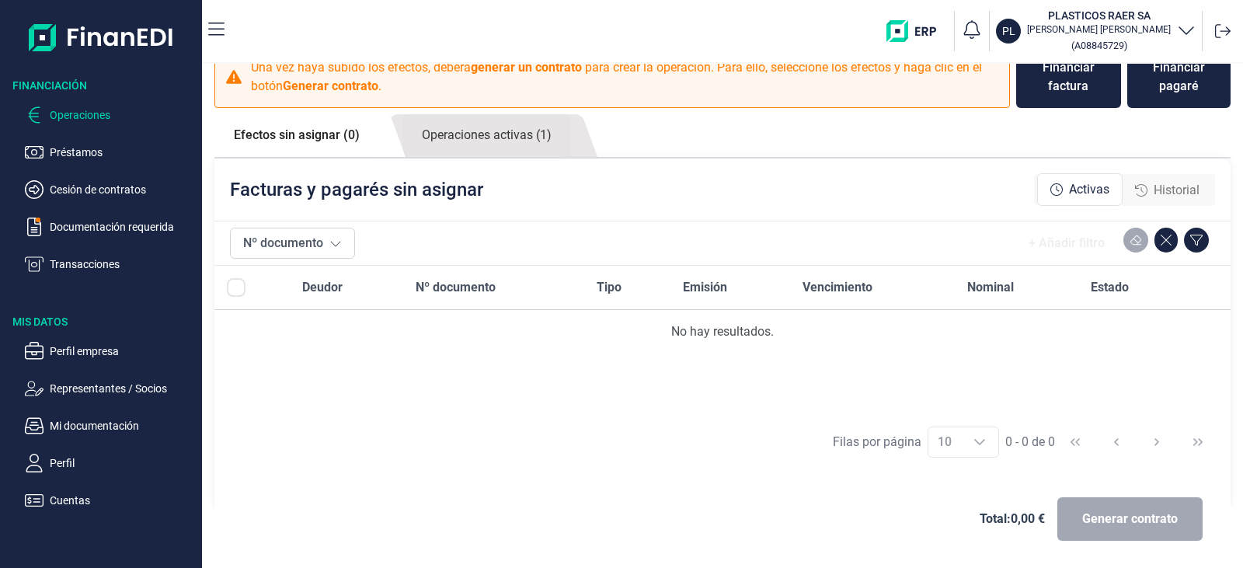
scroll to position [31, 0]
click at [99, 221] on p "Documentación requerida" at bounding box center [123, 227] width 146 height 19
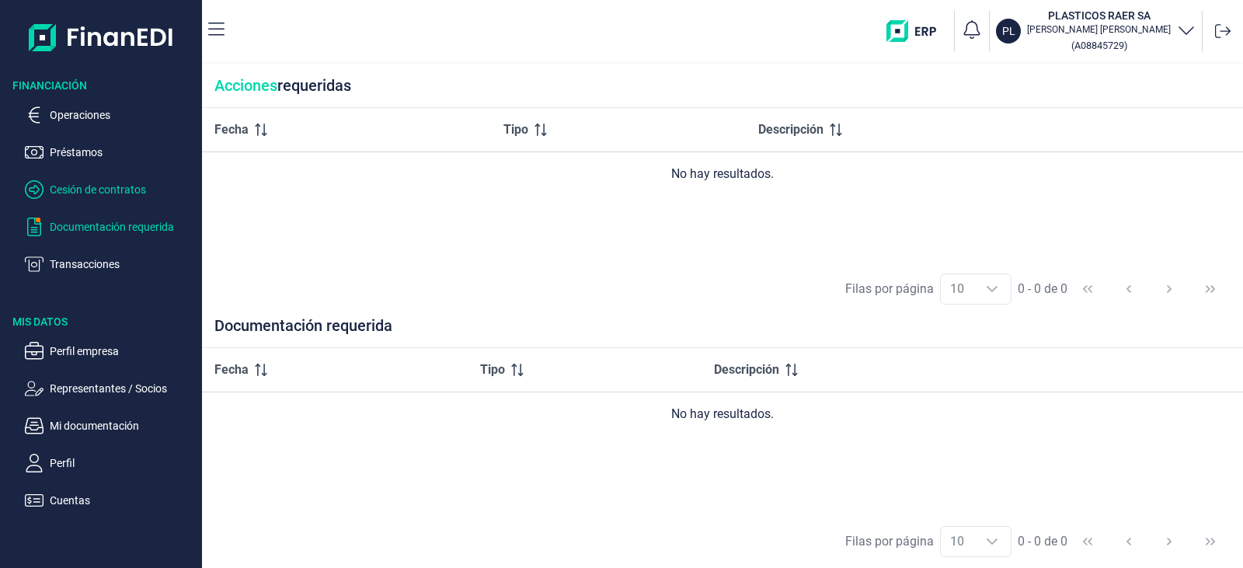
click at [97, 193] on p "Cesión de contratos" at bounding box center [123, 189] width 146 height 19
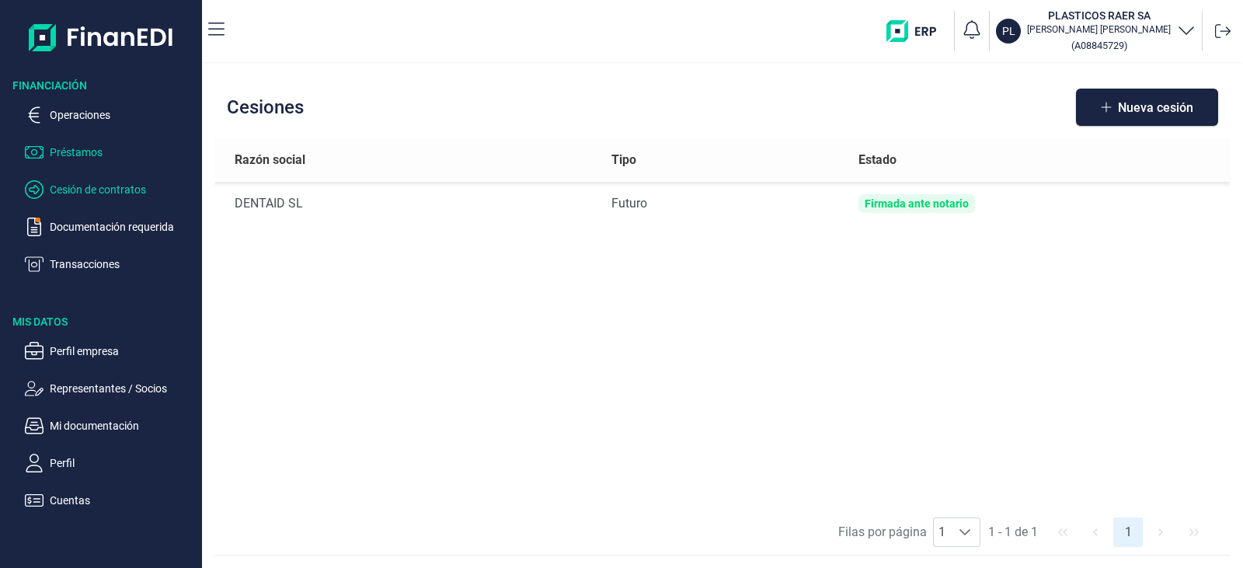
click at [91, 152] on p "Préstamos" at bounding box center [123, 152] width 146 height 19
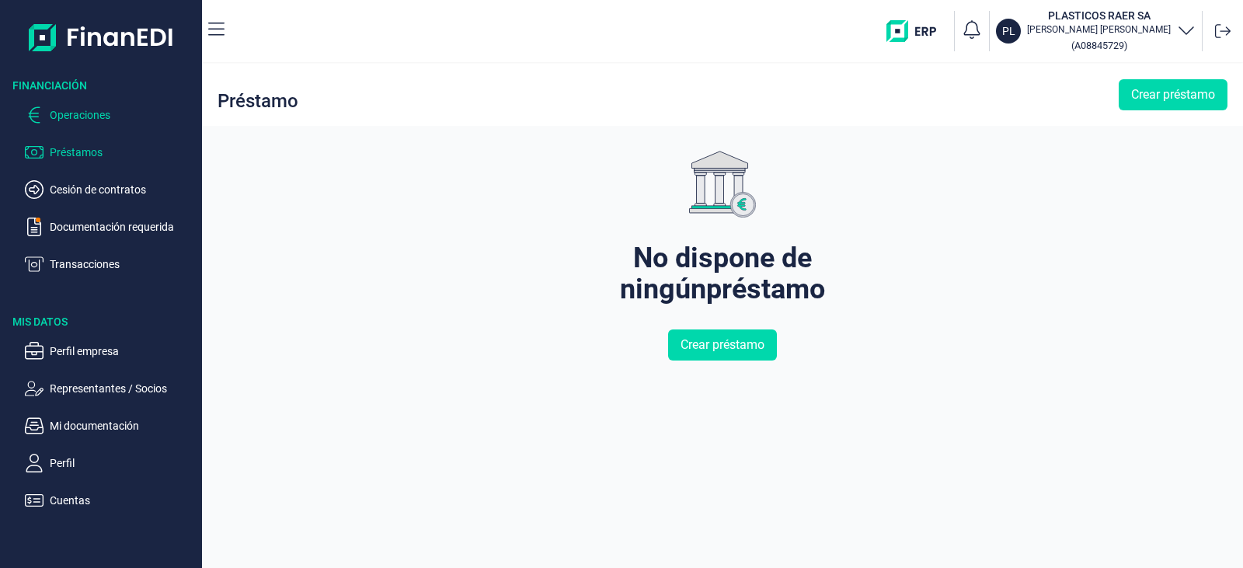
click at [96, 111] on p "Operaciones" at bounding box center [123, 115] width 146 height 19
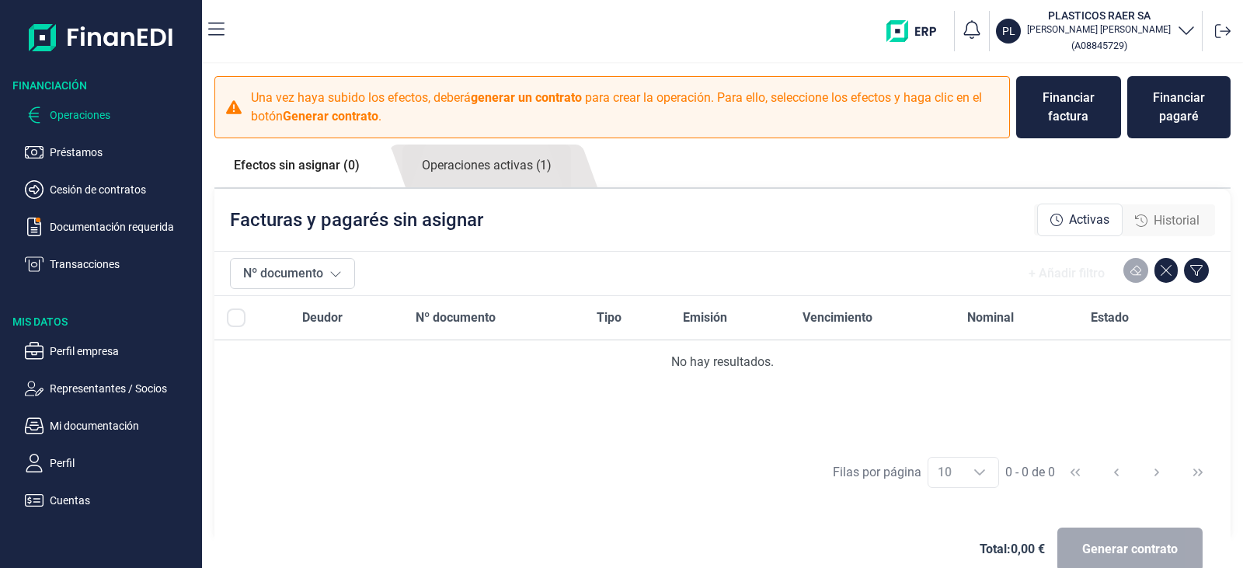
click at [334, 237] on div "Facturas y pagarés sin asignar Activas Historial" at bounding box center [722, 220] width 1016 height 62
click at [743, 172] on ul "Efectos sin asignar (0) Operaciones activas (1)" at bounding box center [722, 166] width 1016 height 44
click at [756, 187] on ul "Efectos sin asignar (0) Operaciones activas (1)" at bounding box center [722, 166] width 1016 height 44
click at [769, 218] on div "Facturas y pagarés sin asignar Activas Historial" at bounding box center [722, 220] width 1016 height 62
click at [318, 279] on button "Nº documento" at bounding box center [292, 273] width 125 height 31
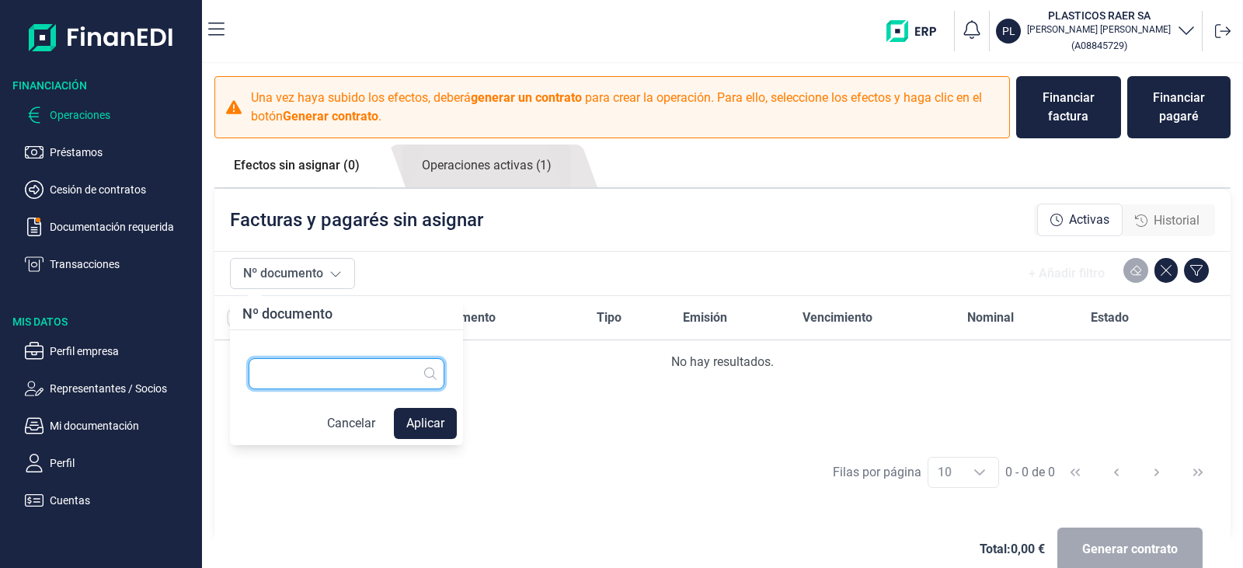
click at [306, 378] on input "text" at bounding box center [347, 373] width 196 height 31
type input "25229"
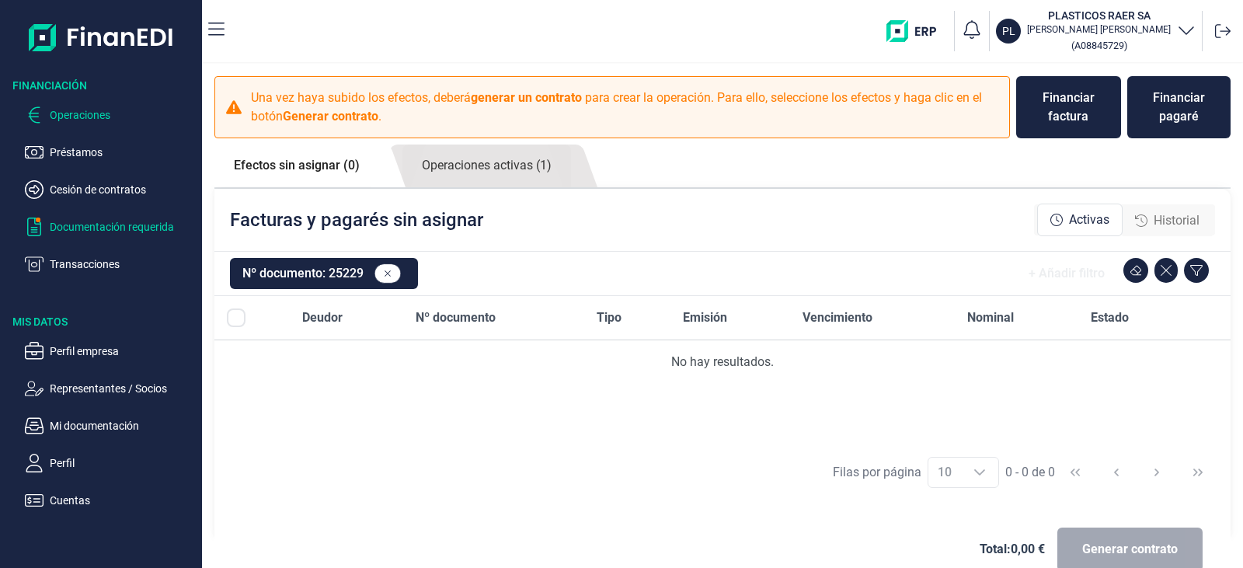
click at [112, 218] on p "Documentación requerida" at bounding box center [123, 227] width 146 height 19
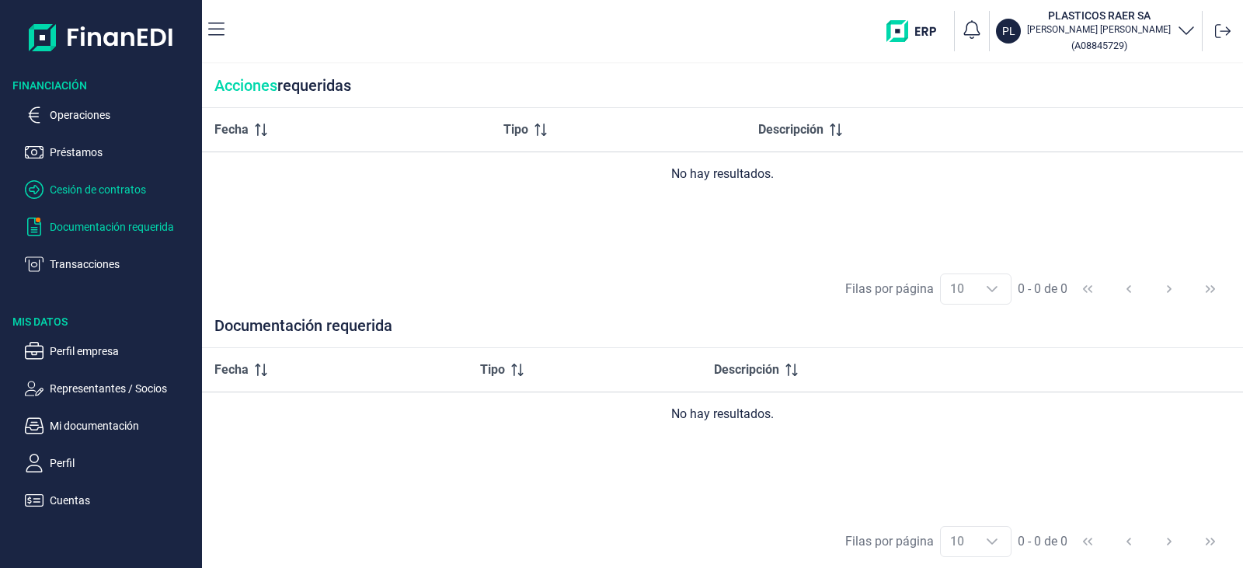
click at [78, 187] on p "Cesión de contratos" at bounding box center [123, 189] width 146 height 19
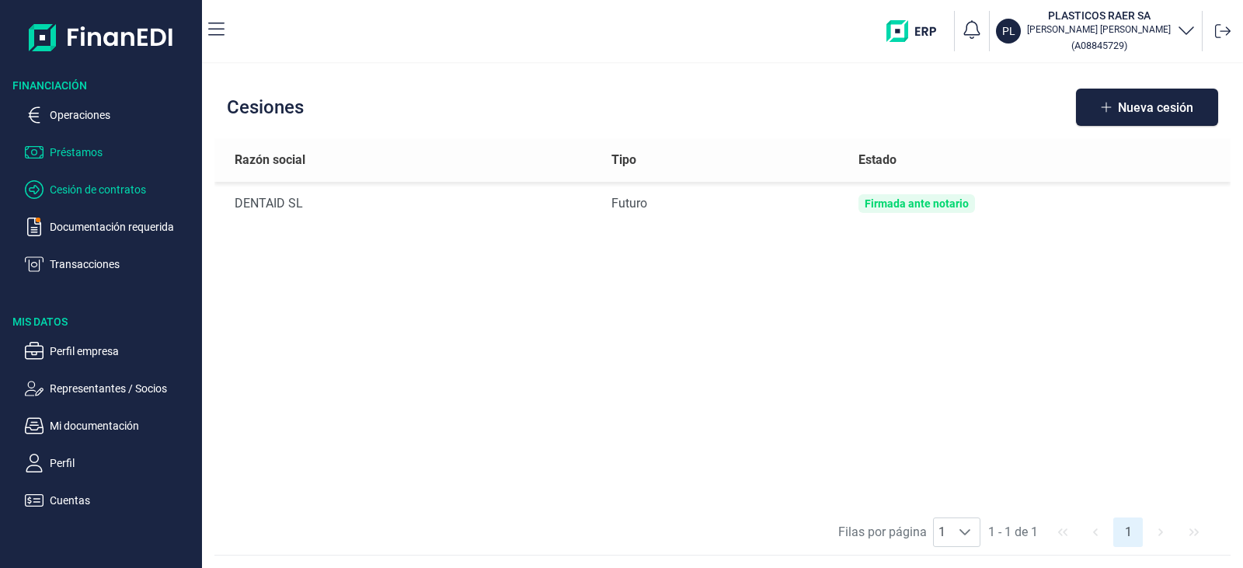
click at [76, 158] on p "Préstamos" at bounding box center [123, 152] width 146 height 19
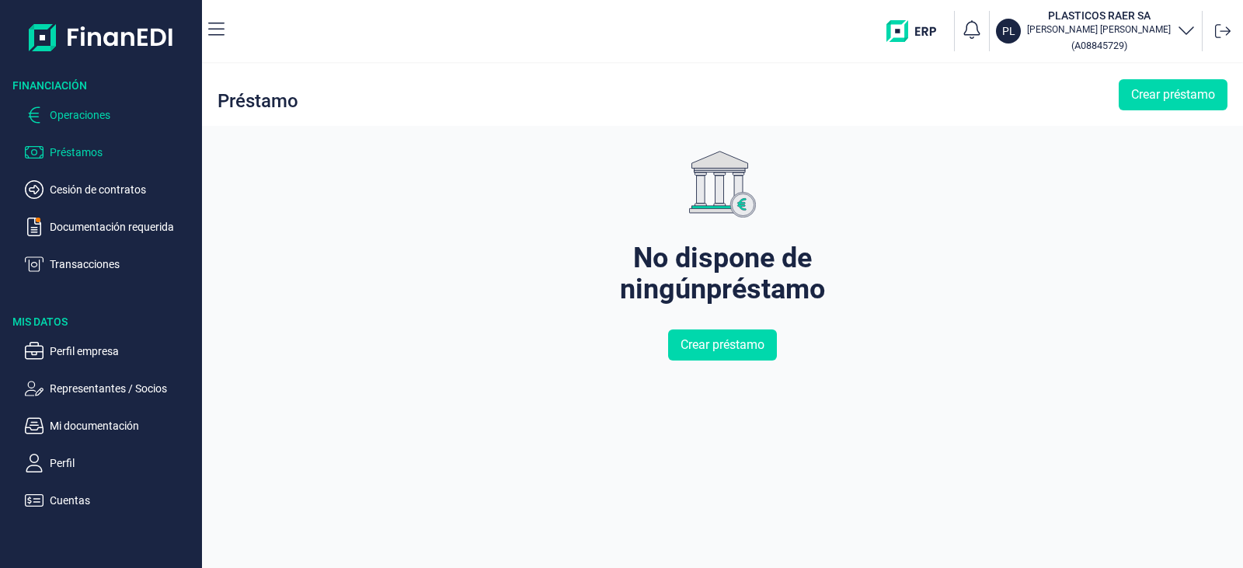
click at [80, 114] on p "Operaciones" at bounding box center [123, 115] width 146 height 19
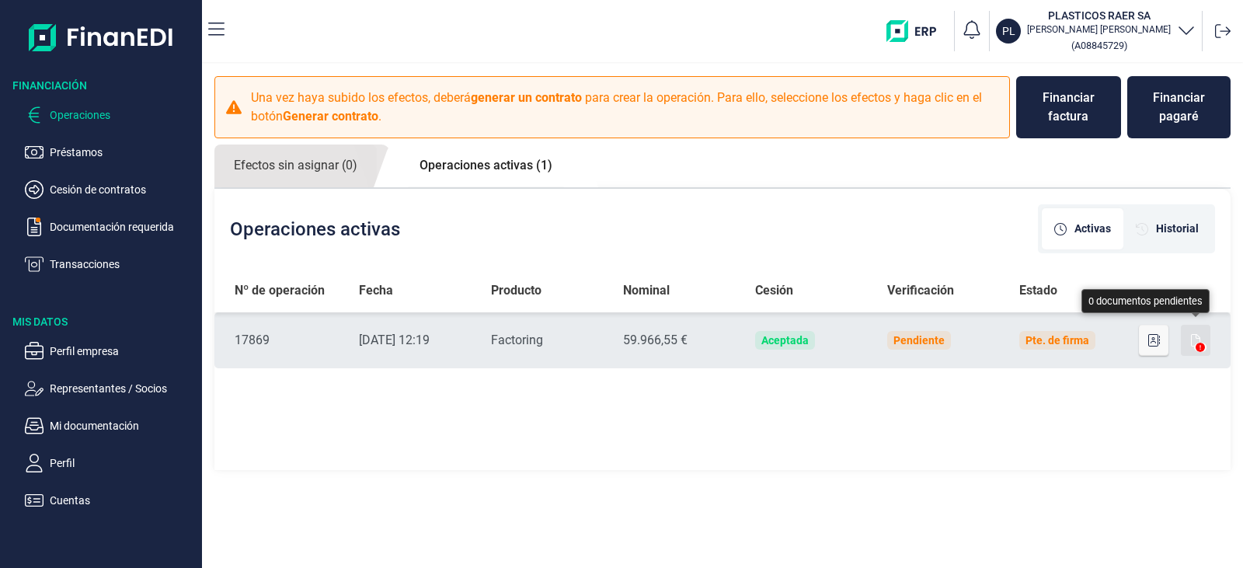
click at [1199, 339] on icon "button" at bounding box center [1195, 340] width 9 height 12
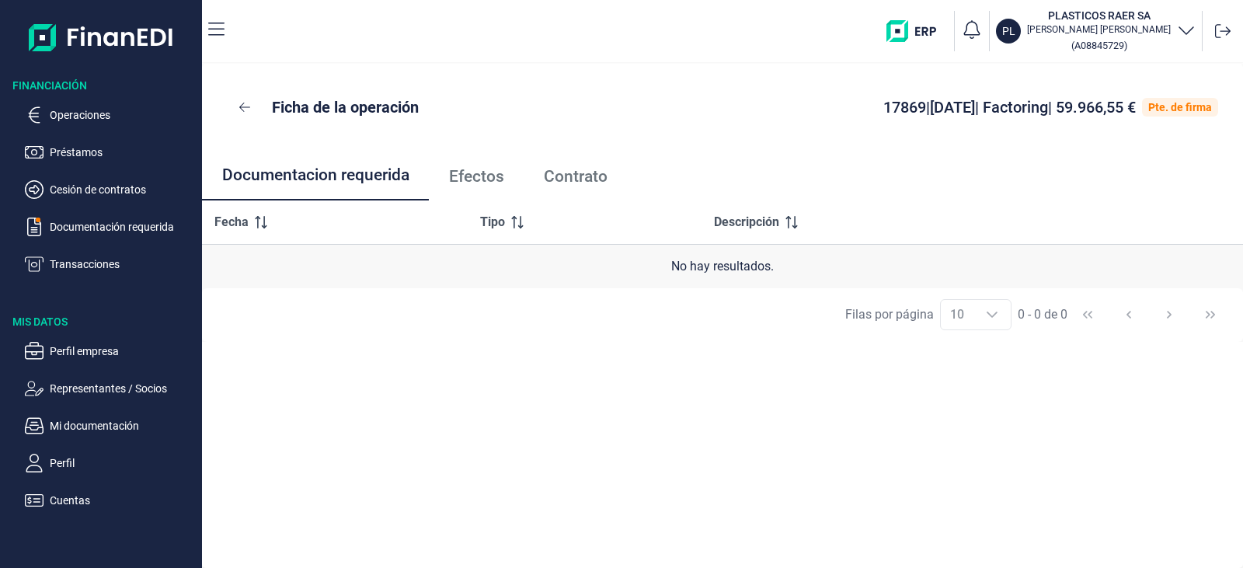
click at [581, 175] on span "Contrato" at bounding box center [576, 177] width 64 height 16
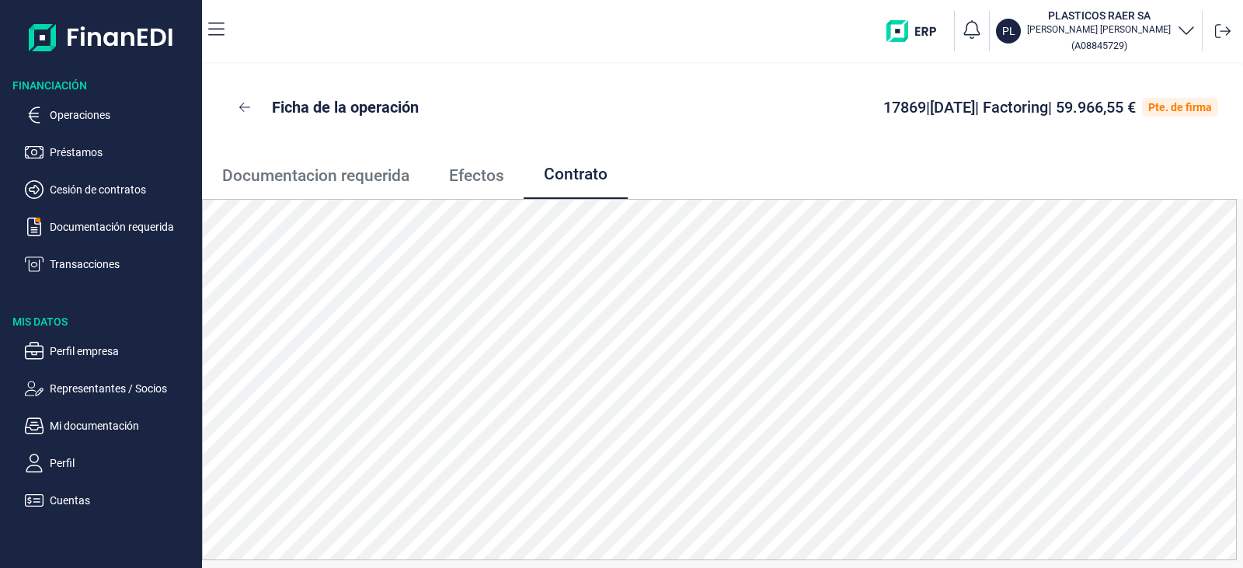
click at [161, 124] on ul "Operaciones Préstamos Cesión de contratos Documentación requerida Transacciones" at bounding box center [101, 183] width 202 height 180
click at [153, 117] on p "Operaciones" at bounding box center [123, 115] width 146 height 19
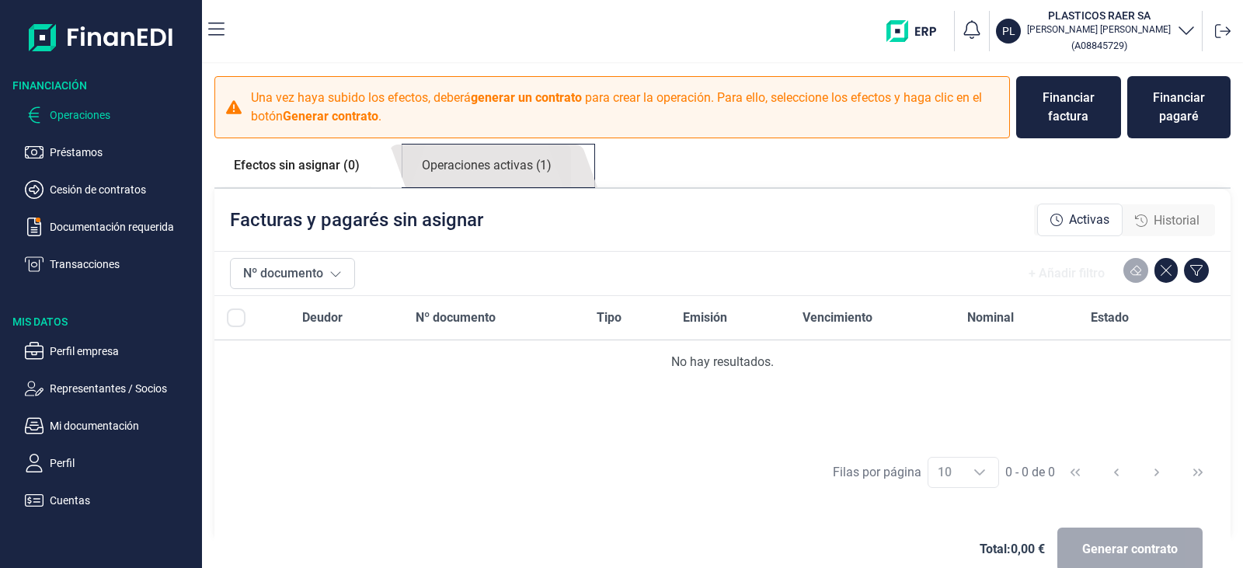
click at [475, 169] on link "Operaciones activas (1)" at bounding box center [486, 165] width 169 height 43
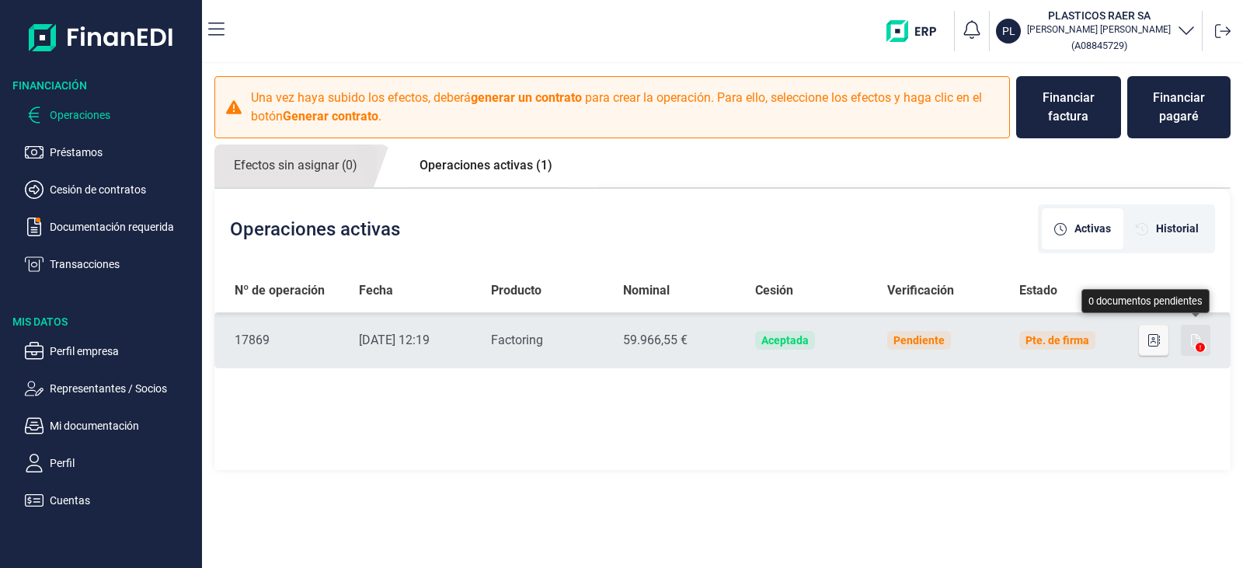
click at [1201, 336] on button "button" at bounding box center [1196, 340] width 30 height 31
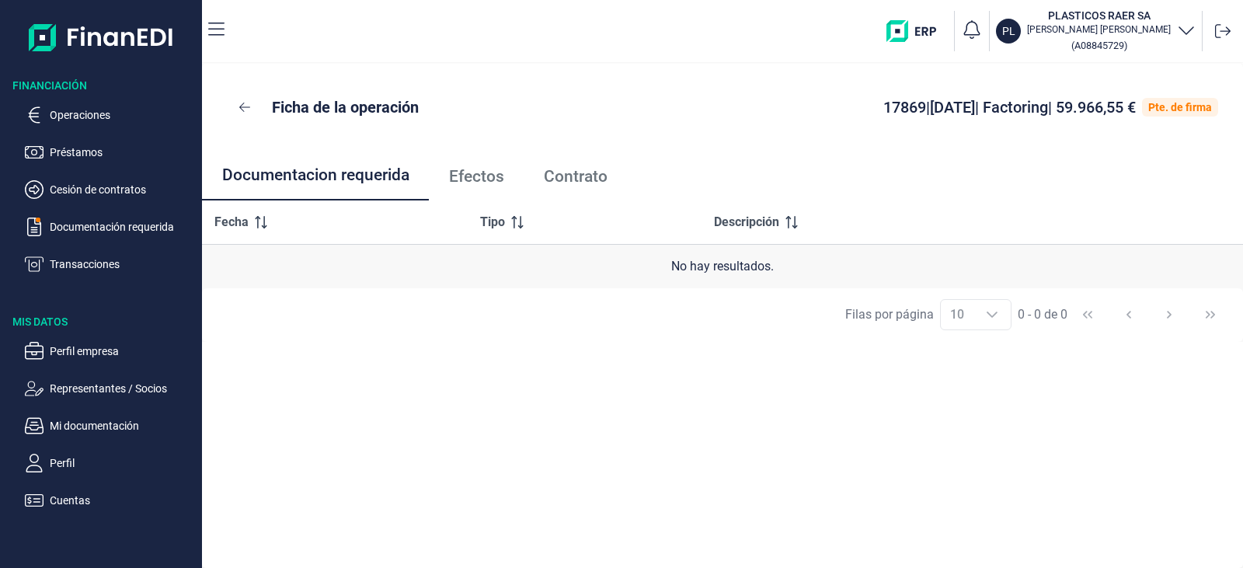
click at [546, 166] on link "Contrato" at bounding box center [575, 176] width 103 height 51
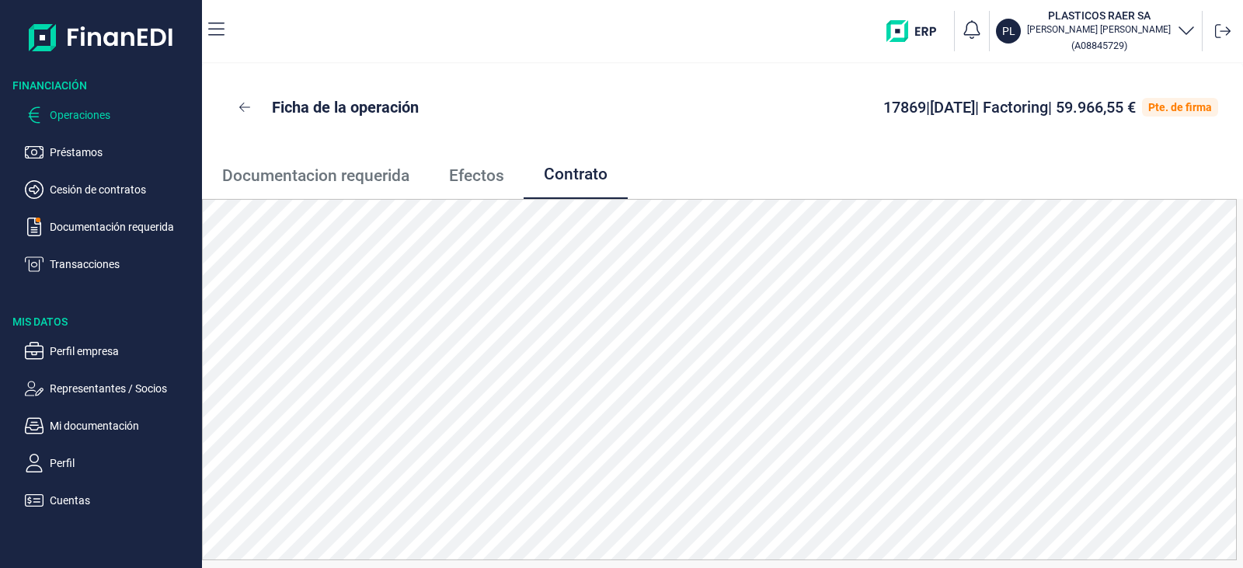
click at [57, 120] on p "Operaciones" at bounding box center [123, 115] width 146 height 19
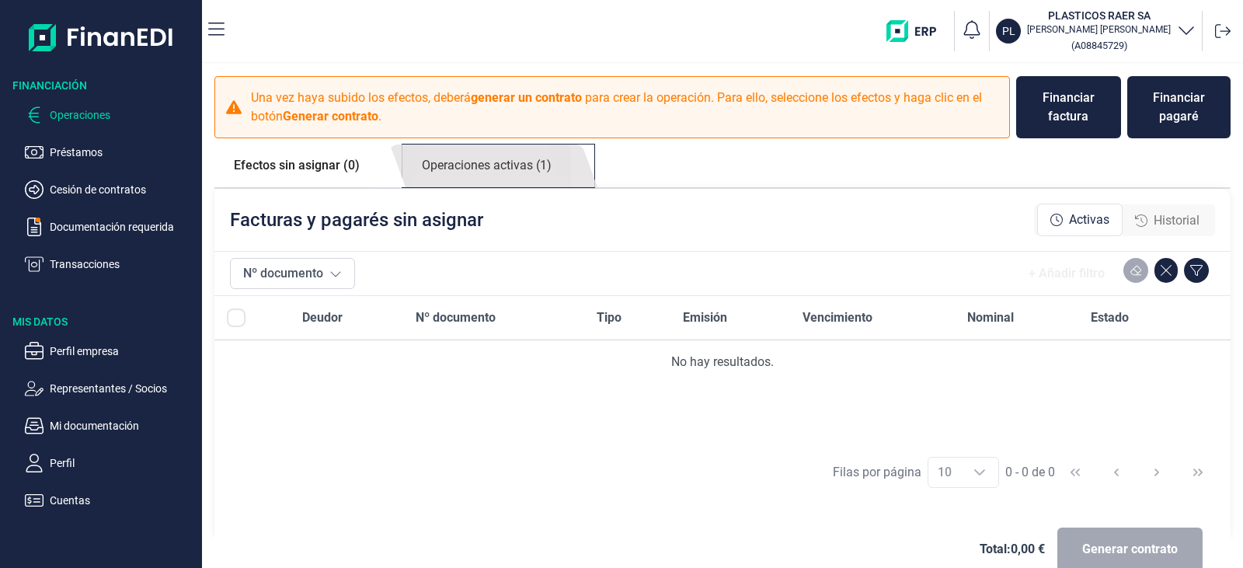
click at [548, 176] on link "Operaciones activas (1)" at bounding box center [486, 165] width 169 height 43
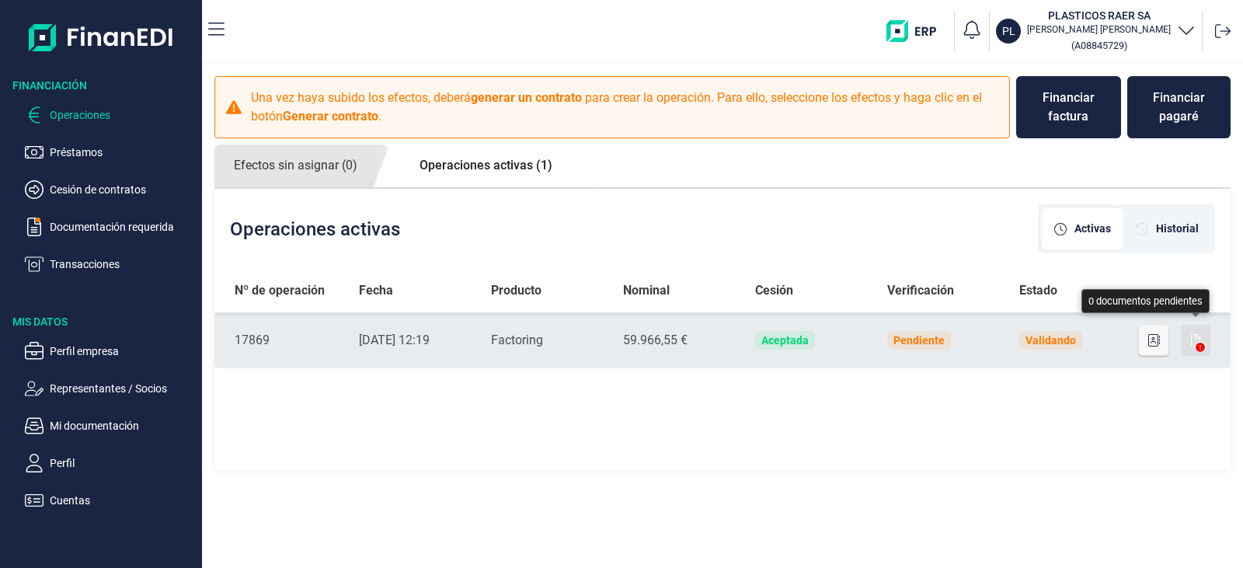
click at [1195, 343] on icon "button" at bounding box center [1195, 340] width 9 height 12
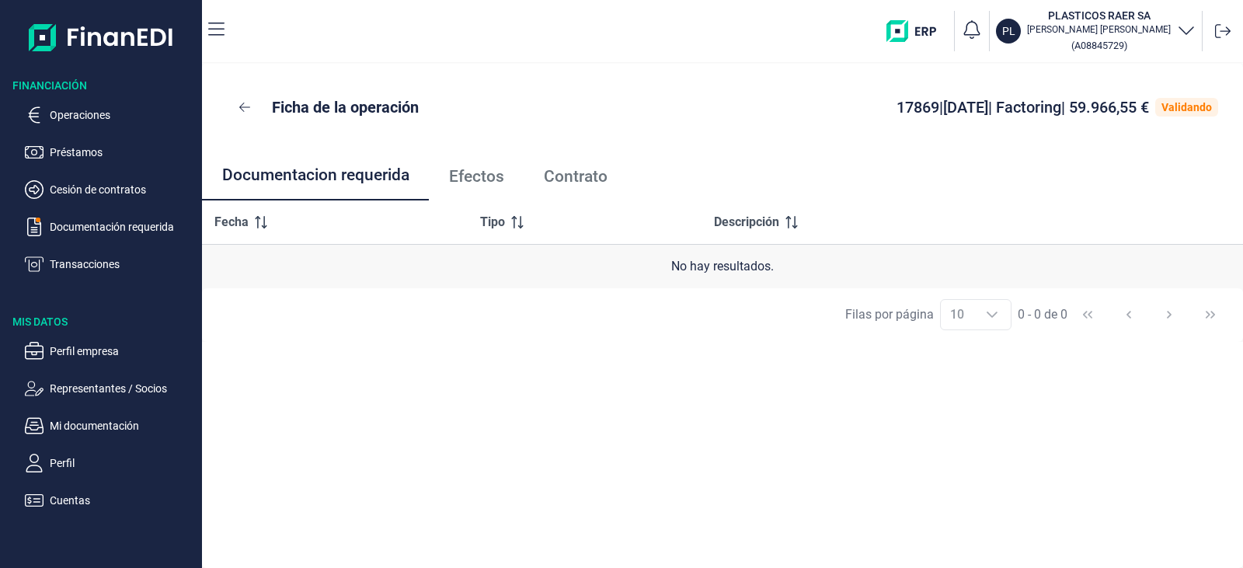
click at [548, 183] on span "Contrato" at bounding box center [576, 177] width 64 height 16
